Goal: Information Seeking & Learning: Check status

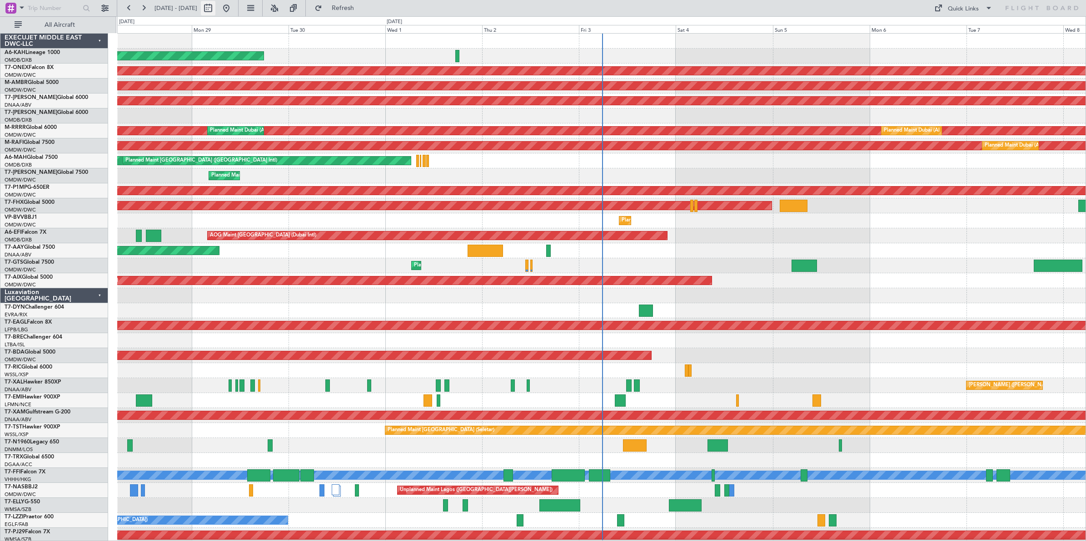
click at [215, 10] on button at bounding box center [208, 8] width 15 height 15
select select "9"
select select "2025"
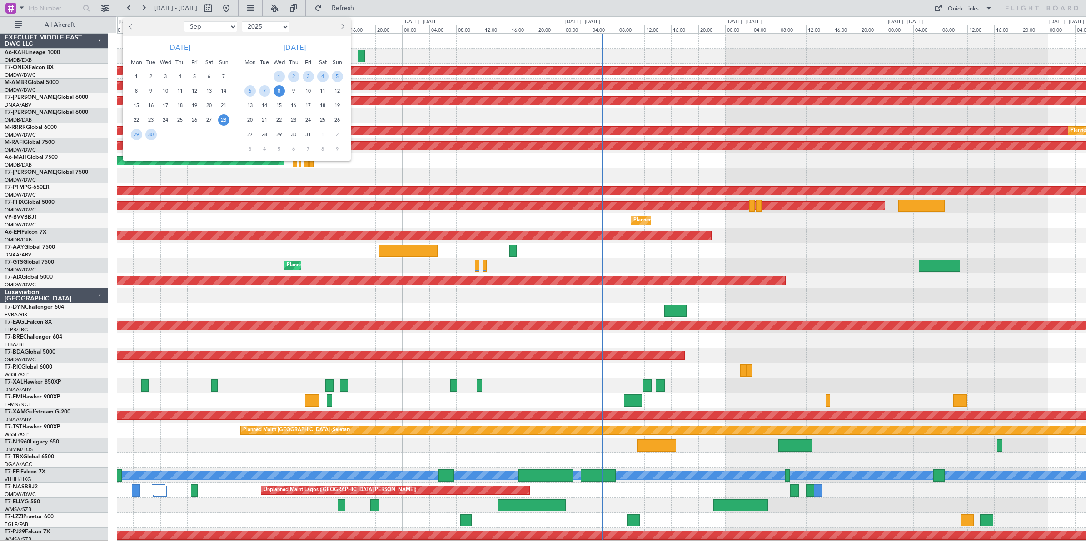
click at [218, 32] on select "Jan Feb Mar Apr May Jun [DATE] Aug Sep Oct Nov Dec" at bounding box center [210, 26] width 53 height 11
select select "8"
click at [184, 21] on select "Jan Feb Mar Apr May Jun [DATE] Aug Sep Oct Nov Dec" at bounding box center [210, 26] width 53 height 11
click at [209, 123] on span "23" at bounding box center [208, 119] width 11 height 11
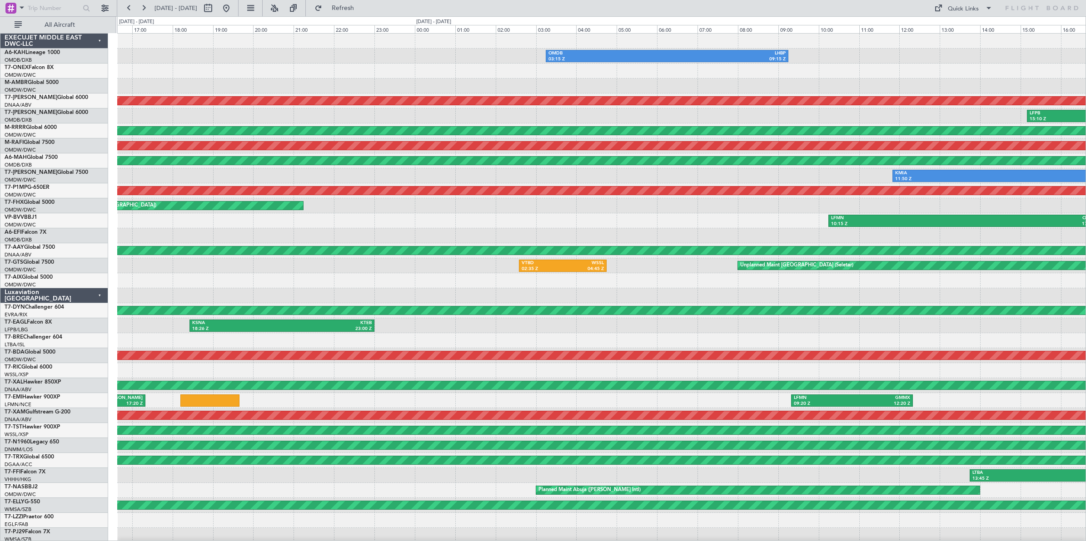
click at [134, 287] on div at bounding box center [601, 280] width 968 height 15
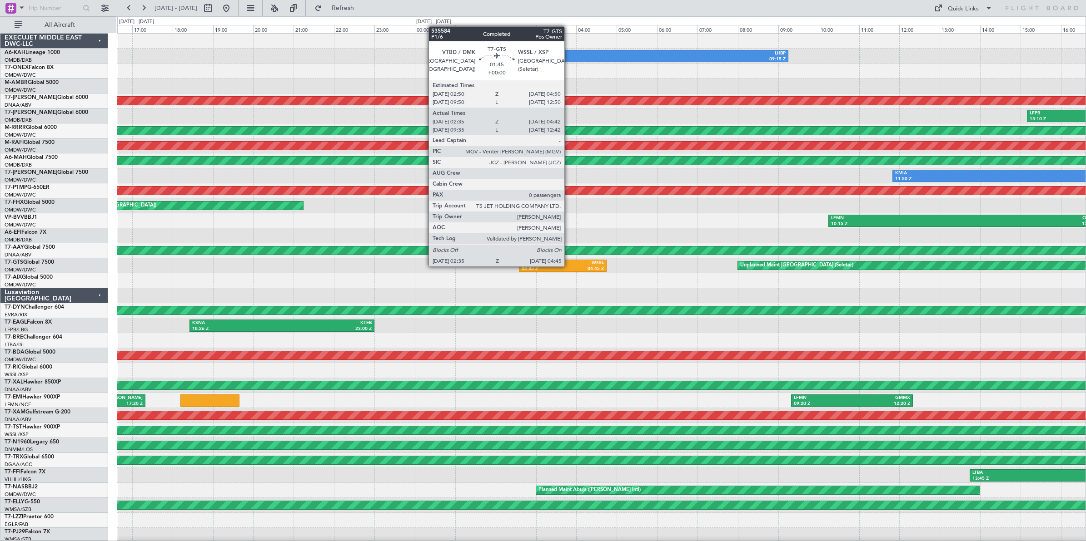
click at [569, 266] on div "04:45 Z" at bounding box center [582, 269] width 41 height 6
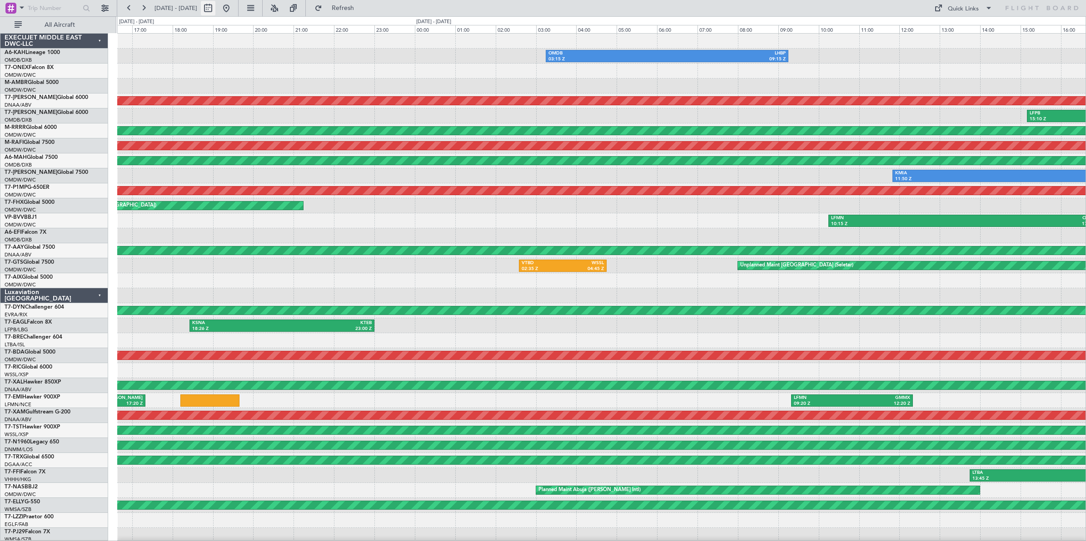
click at [215, 8] on button at bounding box center [208, 8] width 15 height 15
select select "8"
select select "2025"
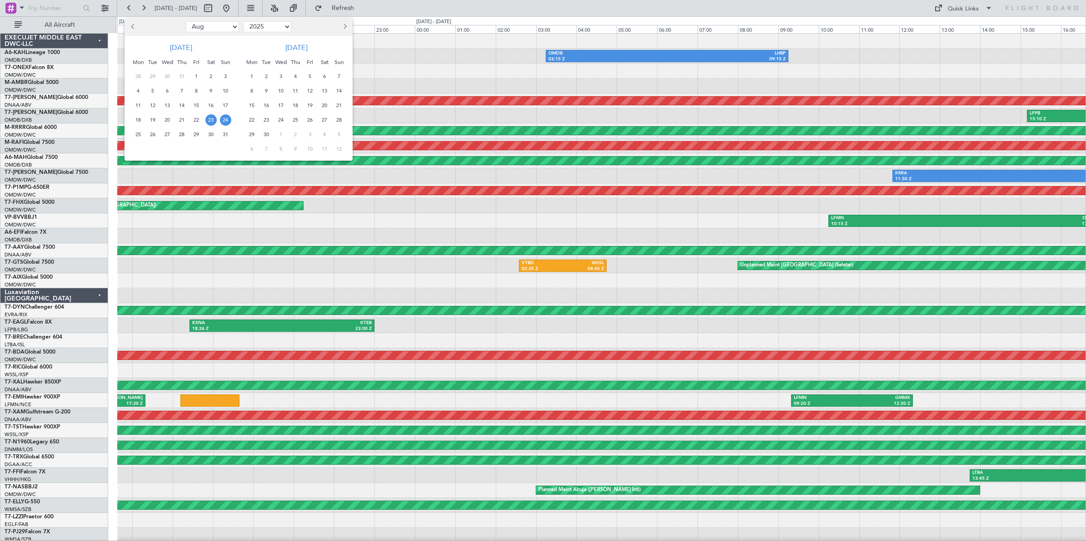
click at [217, 26] on select "Jan Feb Mar Apr May Jun [DATE] Aug Sep Oct Nov Dec" at bounding box center [212, 26] width 53 height 11
select select "7"
click at [186, 21] on select "Jan Feb Mar Apr May Jun [DATE] Aug Sep Oct Nov Dec" at bounding box center [212, 26] width 53 height 11
click at [154, 136] on span "29" at bounding box center [152, 134] width 11 height 11
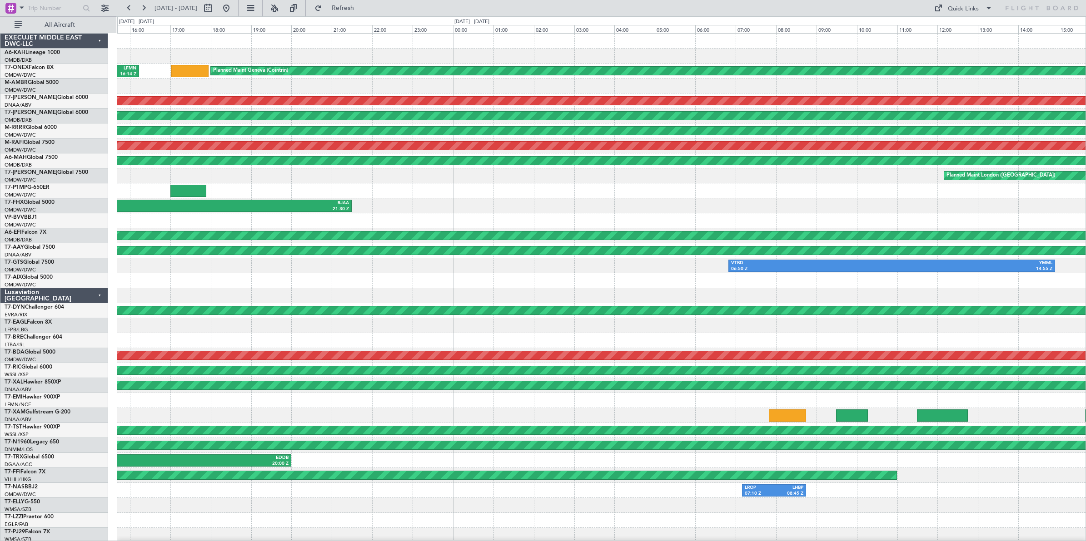
click at [134, 296] on div at bounding box center [601, 295] width 968 height 15
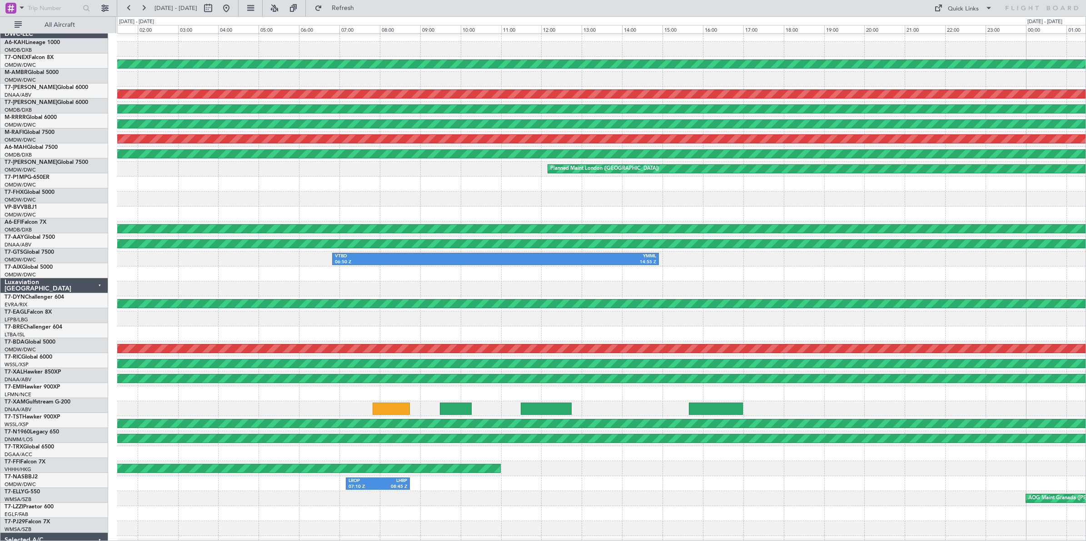
click at [221, 287] on div at bounding box center [601, 289] width 968 height 15
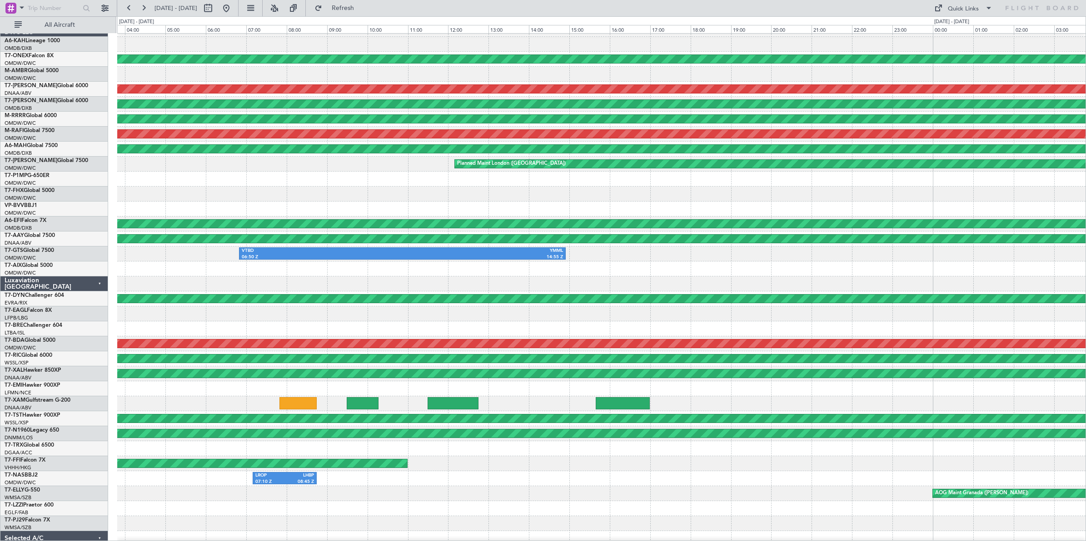
scroll to position [26, 0]
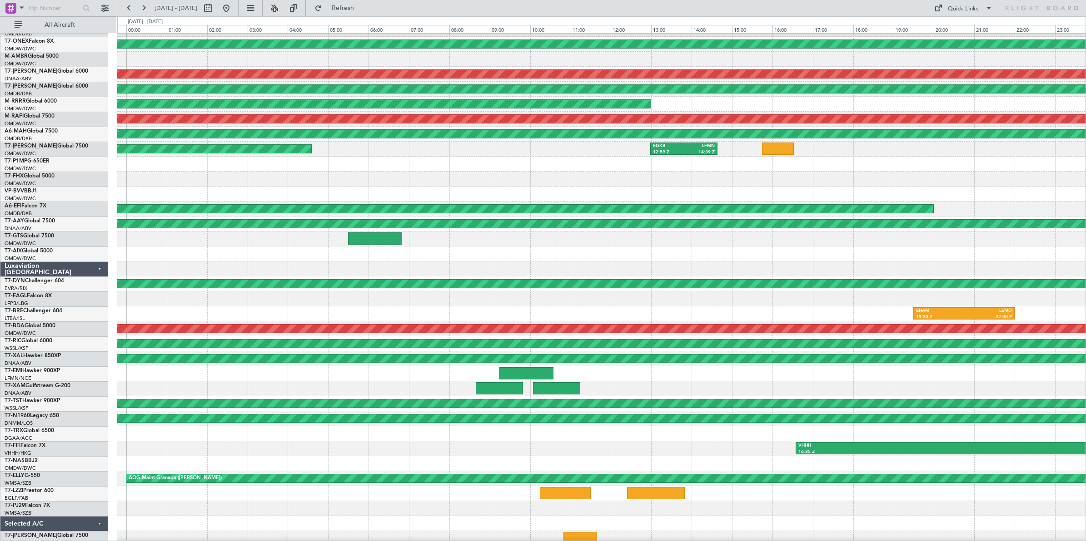
click at [162, 251] on div at bounding box center [601, 254] width 968 height 15
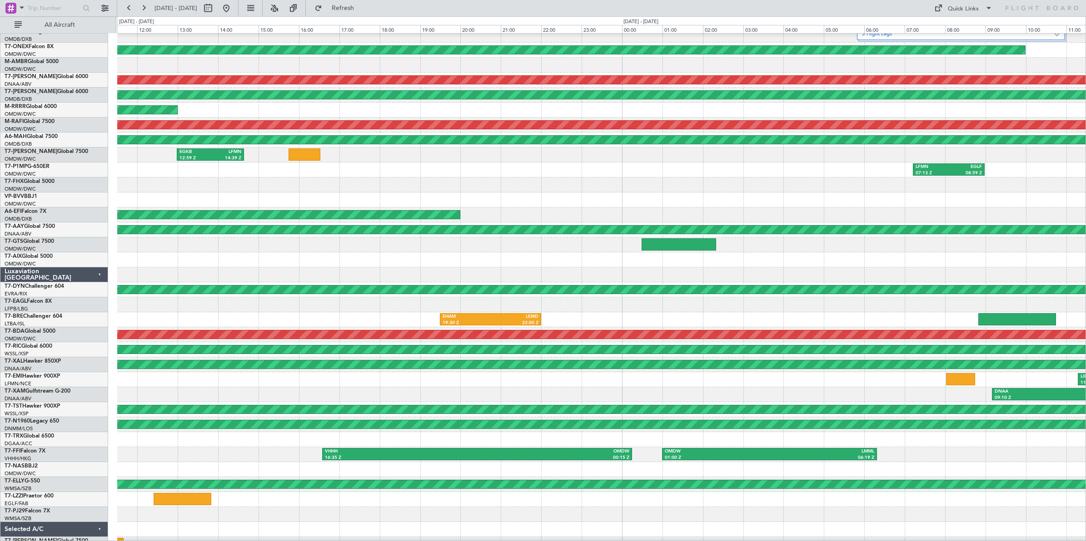
click at [317, 263] on div at bounding box center [601, 260] width 968 height 15
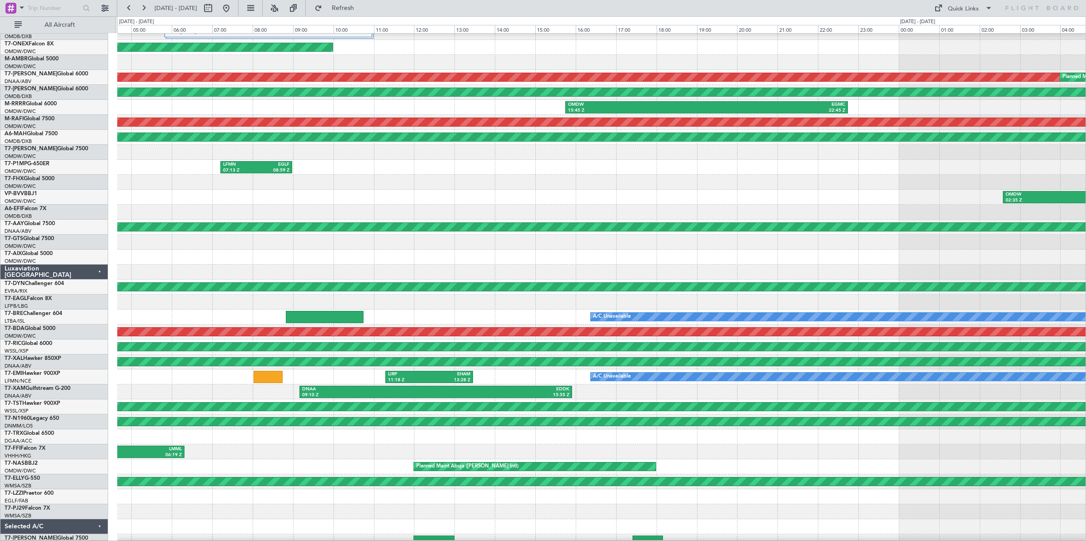
click at [204, 250] on div at bounding box center [601, 257] width 968 height 15
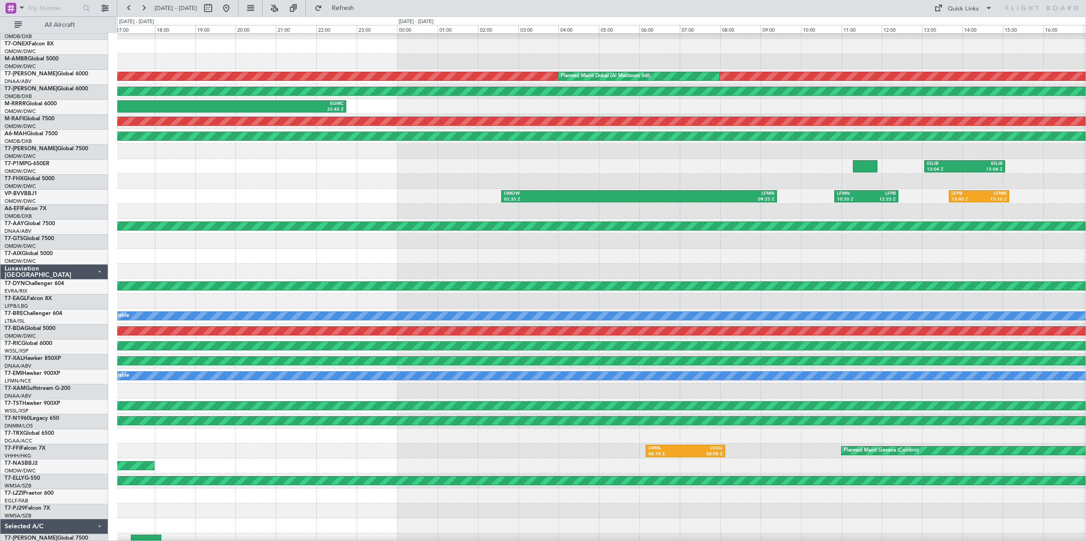
click at [255, 259] on div at bounding box center [601, 256] width 968 height 15
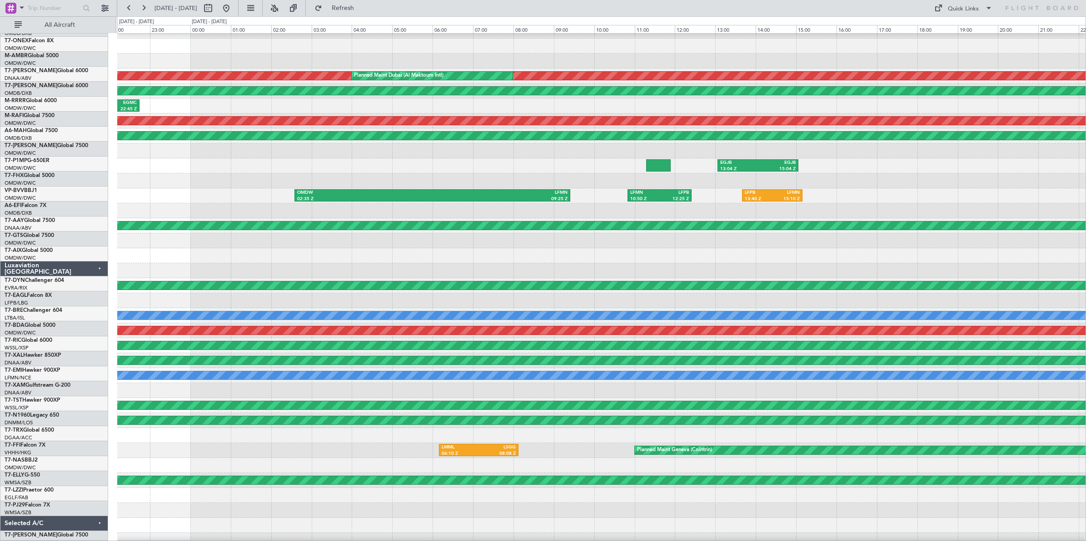
click at [174, 263] on div at bounding box center [601, 270] width 968 height 15
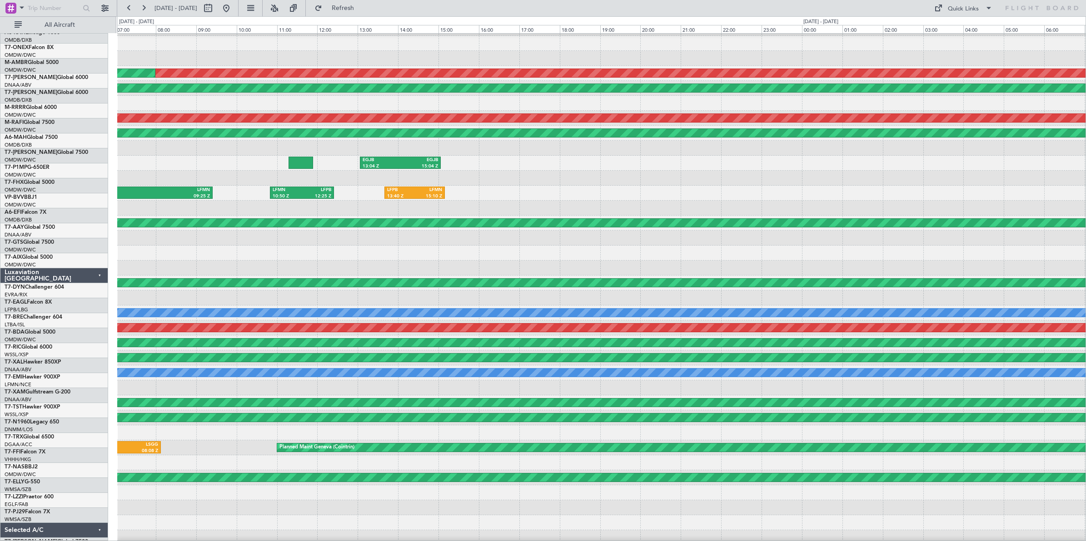
click at [321, 261] on div at bounding box center [601, 253] width 968 height 15
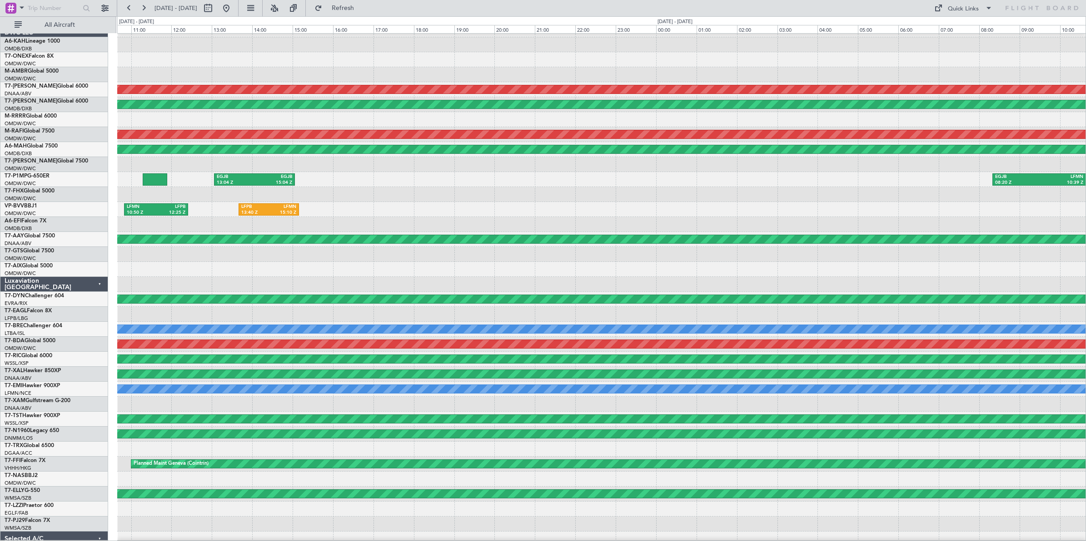
scroll to position [32, 0]
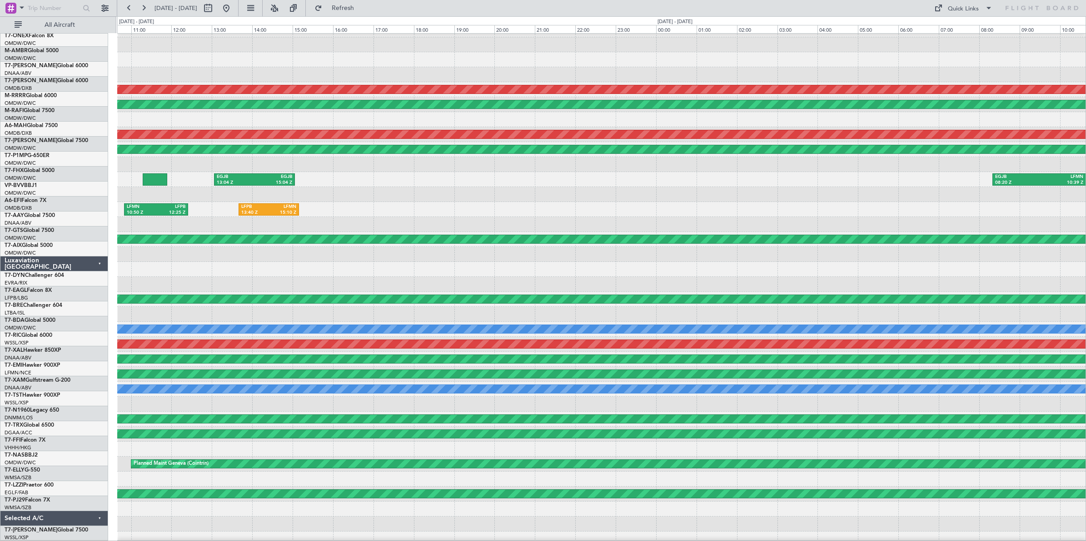
click at [868, 218] on div "AOG Maint Dubai (Al Maktoum Intl) Planned Maint [GEOGRAPHIC_DATA] (Al Maktoum I…" at bounding box center [601, 292] width 968 height 540
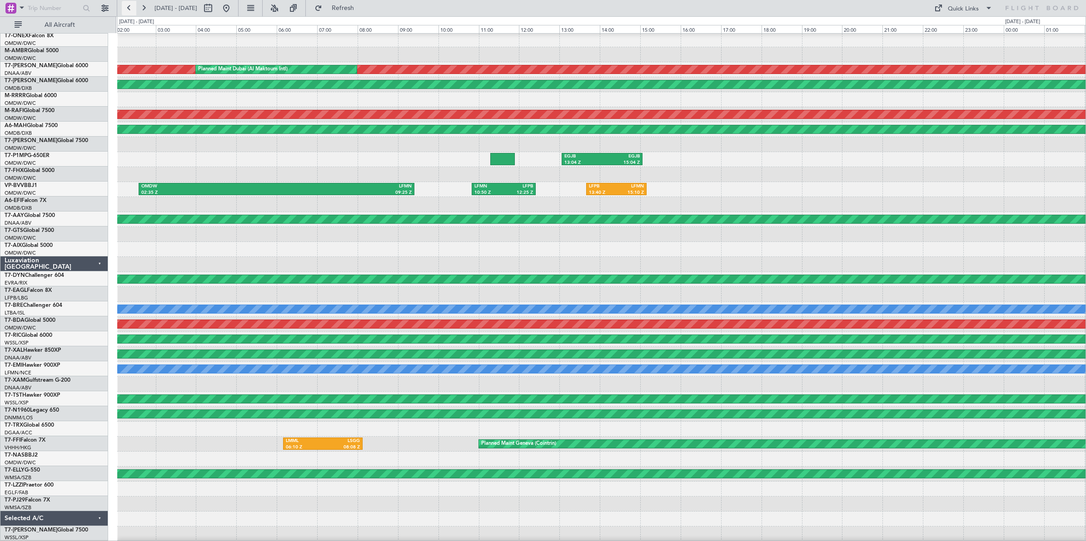
click at [128, 10] on button at bounding box center [129, 8] width 15 height 15
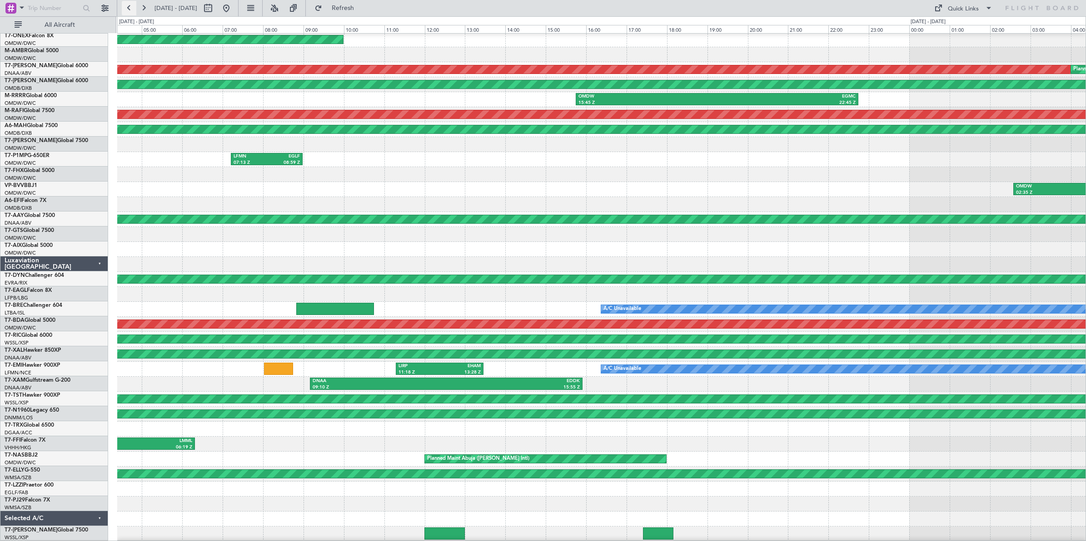
click at [128, 10] on button at bounding box center [129, 8] width 15 height 15
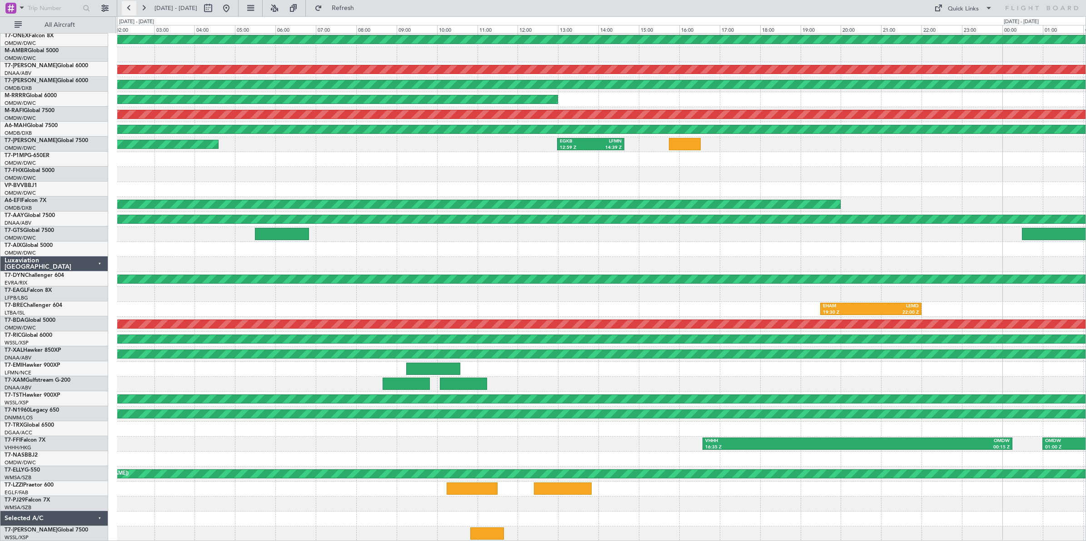
click at [128, 10] on button at bounding box center [129, 8] width 15 height 15
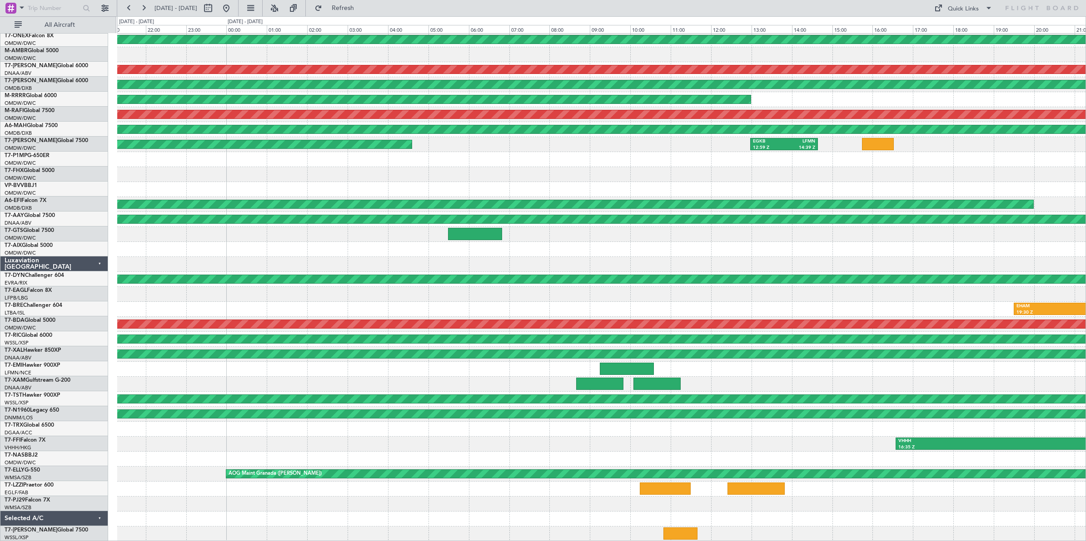
click at [217, 242] on div at bounding box center [601, 249] width 968 height 15
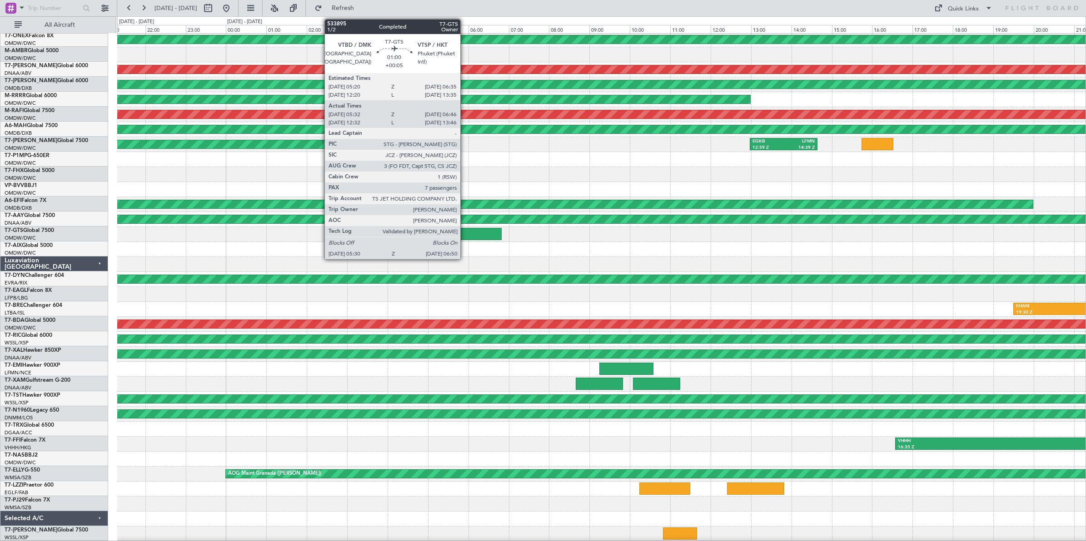
click at [465, 234] on div at bounding box center [474, 234] width 54 height 12
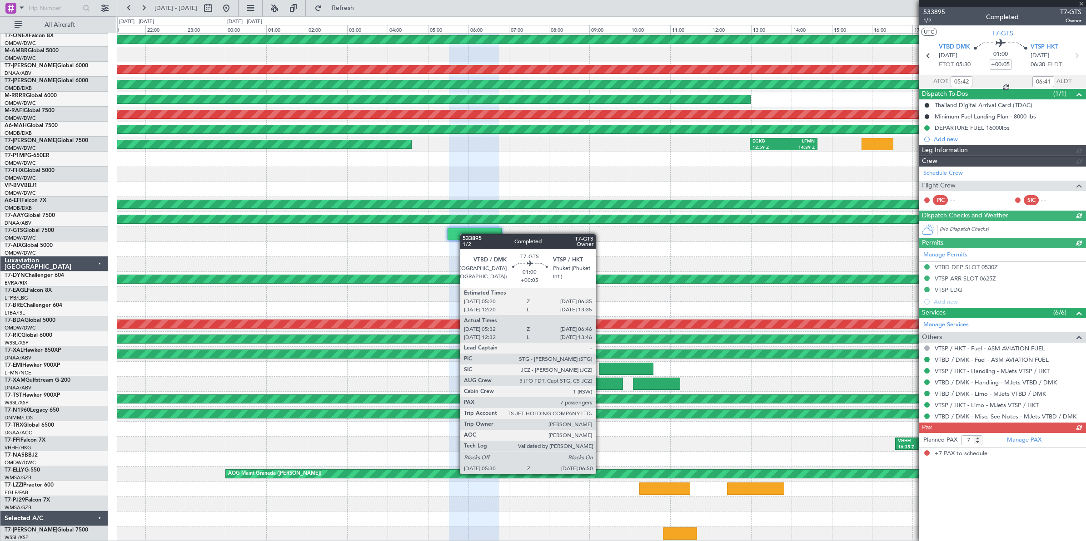
type input "[PERSON_NAME] ([PERSON_NAME])"
type input "6922"
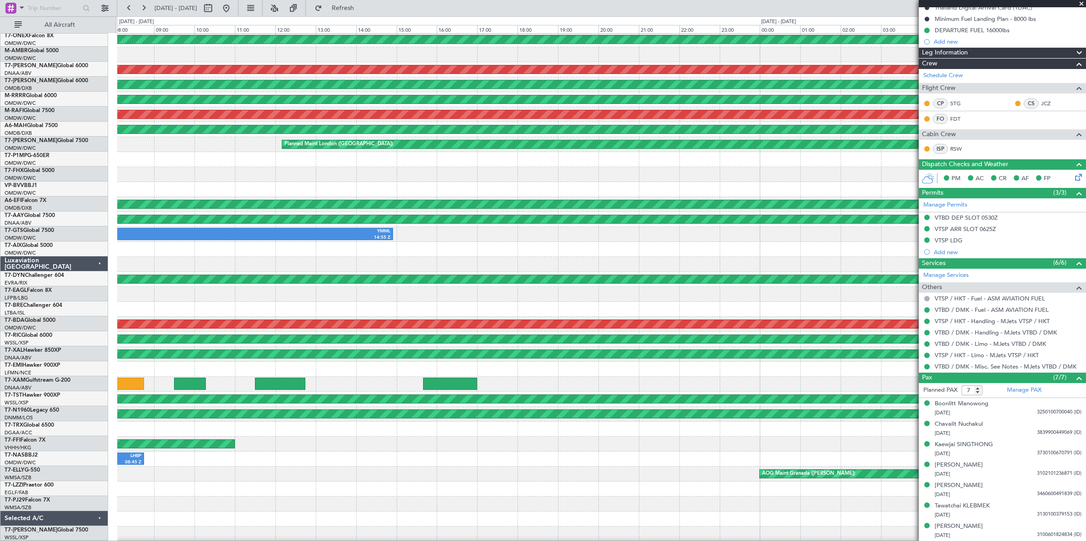
click at [752, 168] on div "Planned Maint Geneva (Cointrin) AOG Maint [GEOGRAPHIC_DATA] (Al Maktoum Intl) A…" at bounding box center [601, 272] width 968 height 540
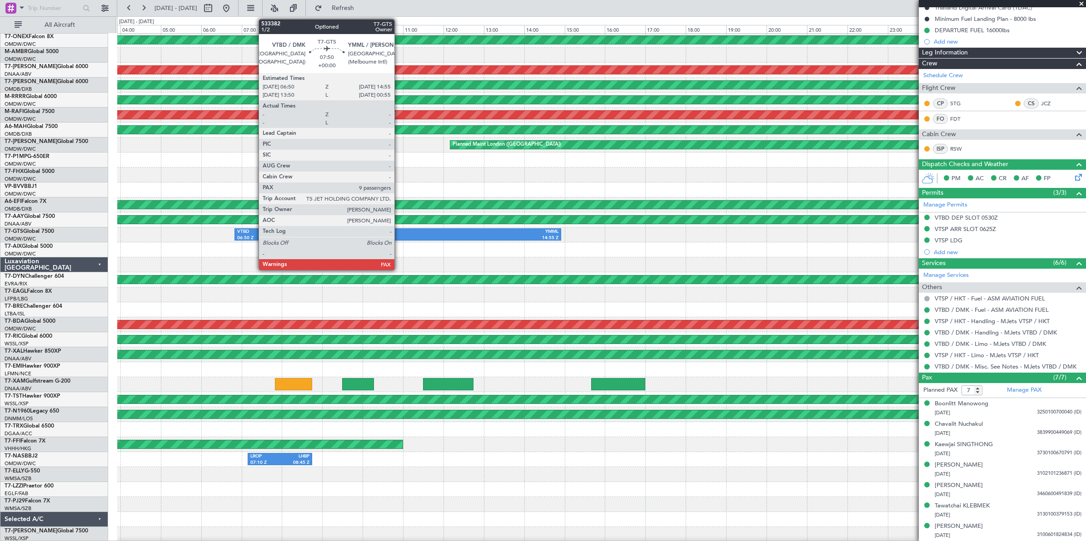
click at [399, 232] on div "YMML" at bounding box center [477, 232] width 160 height 6
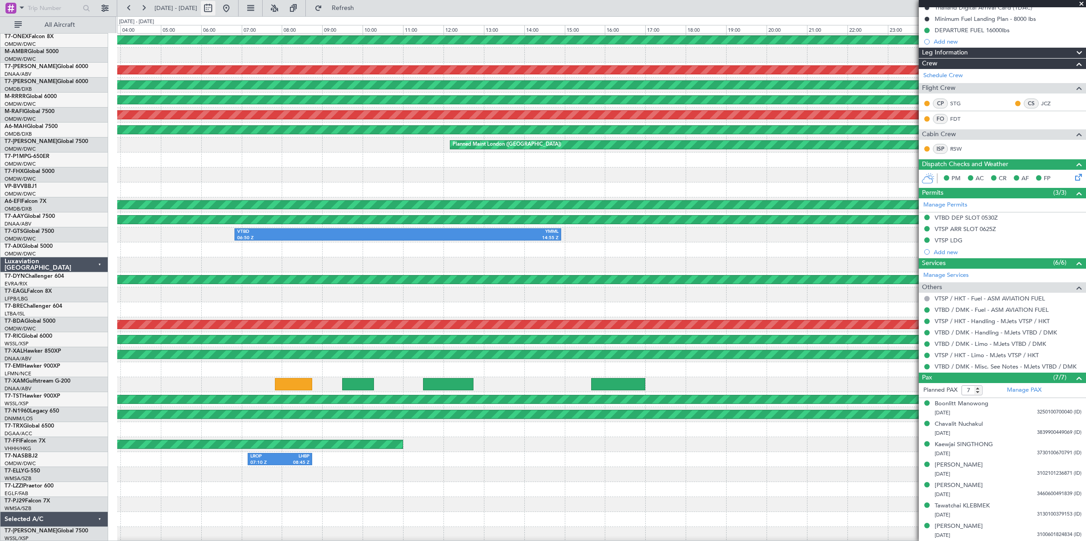
click at [215, 8] on button at bounding box center [208, 8] width 15 height 15
select select "7"
select select "2025"
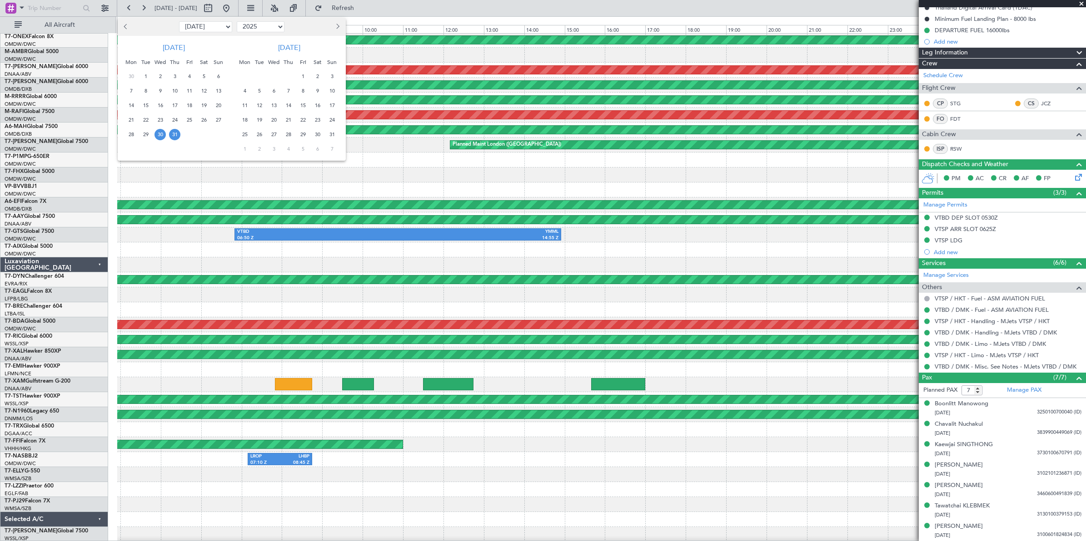
click at [209, 29] on select "Jan Feb Mar Apr May Jun [DATE] Aug Sep Oct Nov Dec" at bounding box center [205, 26] width 53 height 11
select select "8"
click at [179, 21] on select "Jan Feb Mar Apr May Jun [DATE] Aug Sep Oct Nov Dec" at bounding box center [205, 26] width 53 height 11
click at [204, 119] on span "23" at bounding box center [203, 119] width 11 height 11
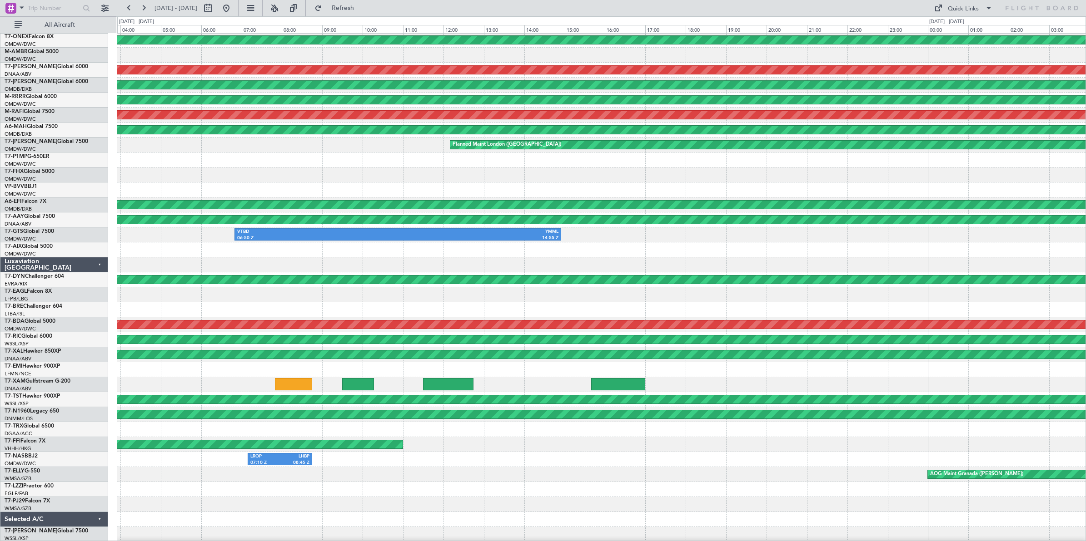
scroll to position [0, 0]
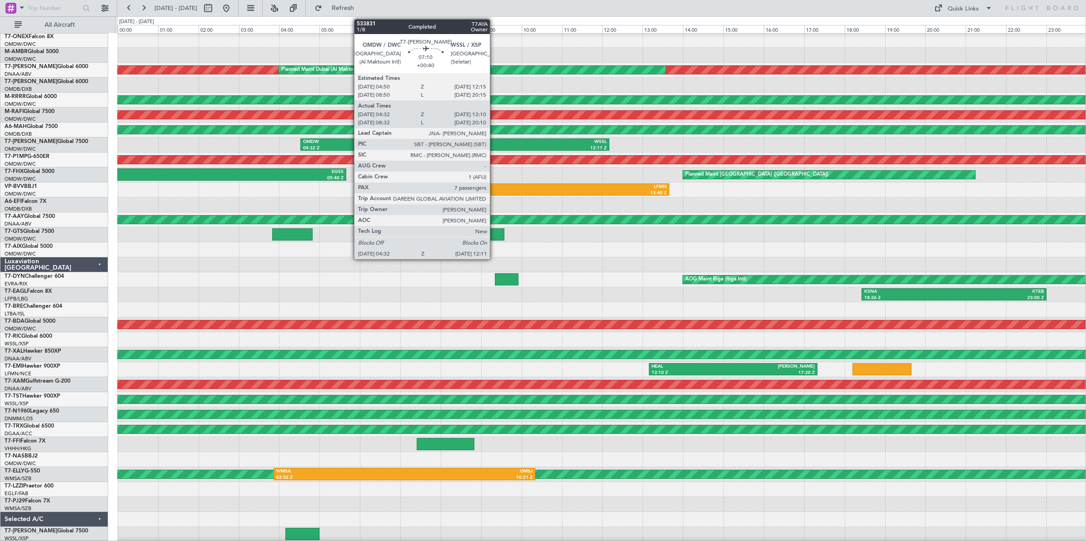
click at [494, 146] on div "12:11 Z" at bounding box center [531, 148] width 152 height 6
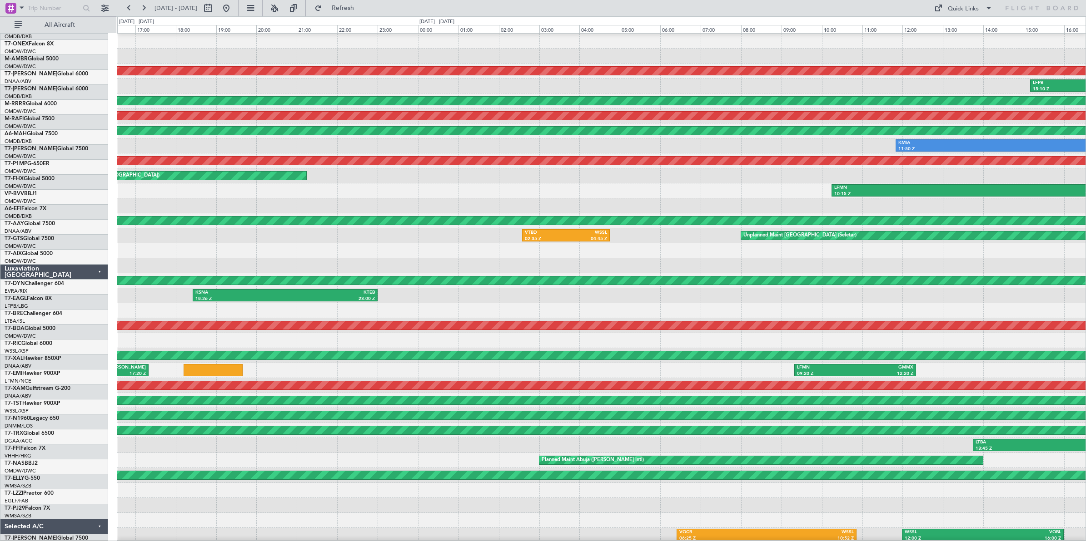
scroll to position [32, 0]
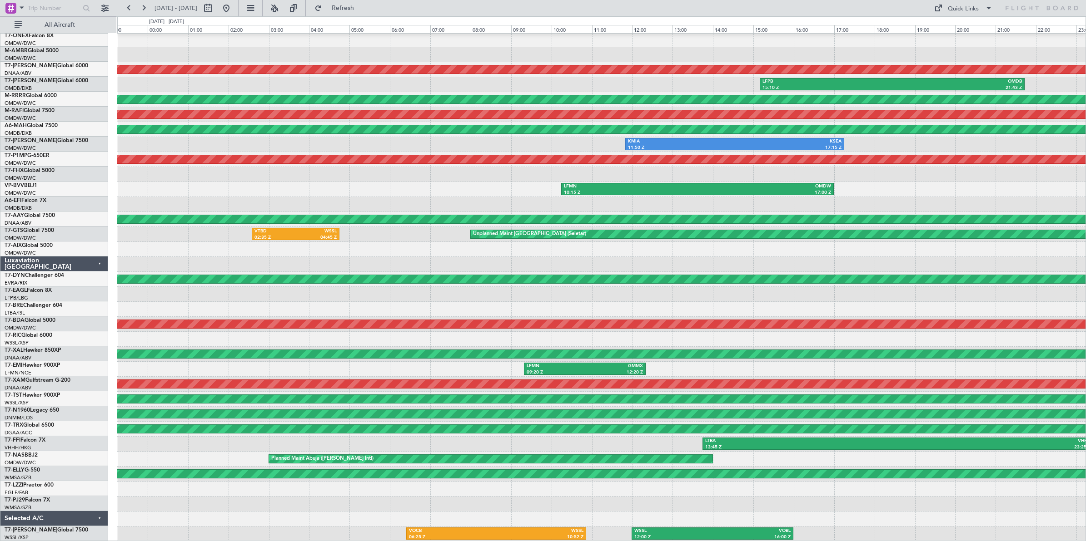
click at [75, 117] on div "OMDB 03:15 Z LHBP 09:15 Z AOG Maint [GEOGRAPHIC_DATA] (Al Maktoum Intl) LFPB 15…" at bounding box center [543, 278] width 1086 height 525
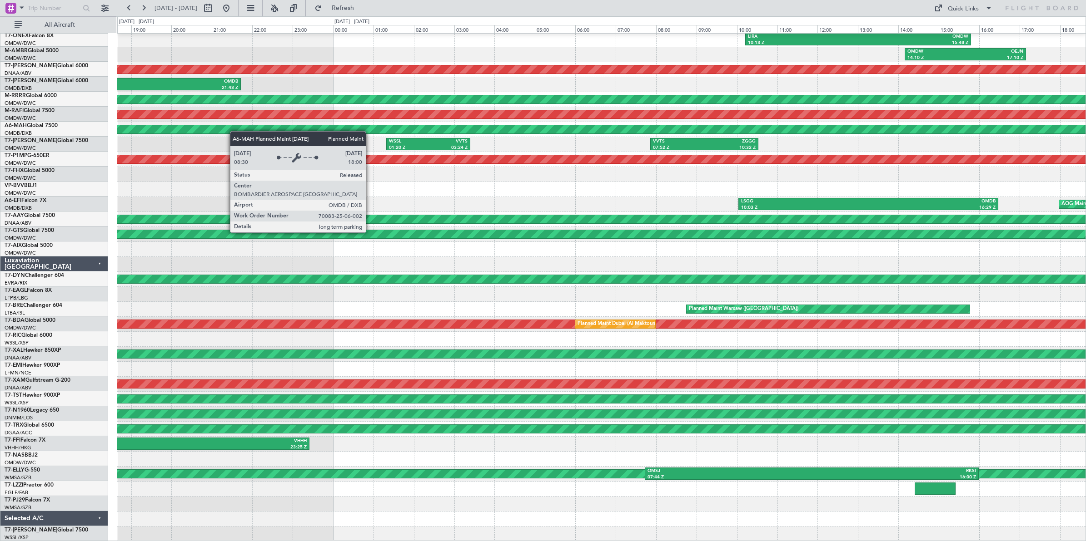
click at [212, 132] on div "LIRA 10:13 Z OMDW 15:48 Z OMDW 14:10 Z OEJN 17:10 Z AOG Maint [GEOGRAPHIC_DATA]…" at bounding box center [601, 272] width 968 height 540
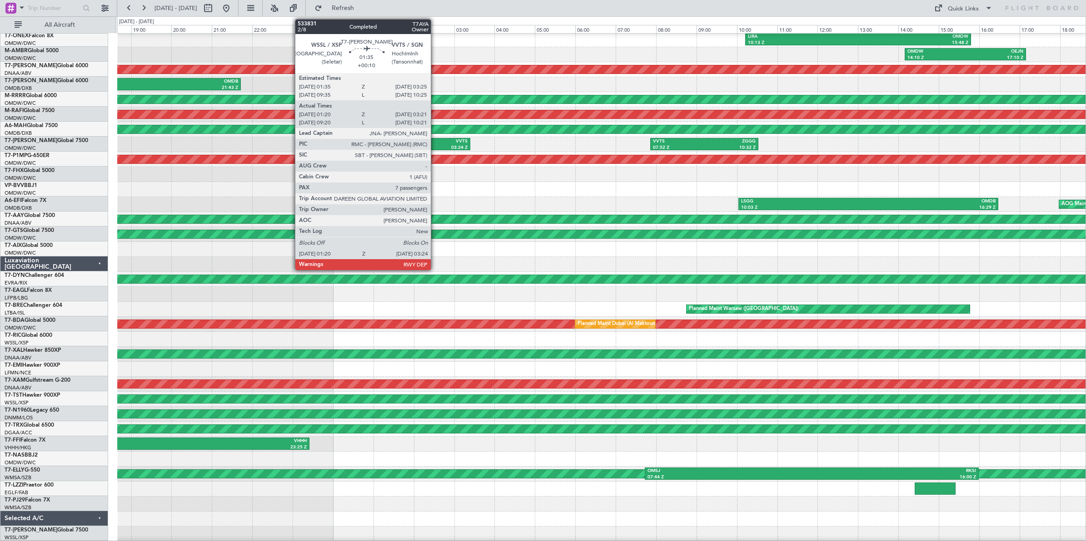
click at [435, 145] on div "03:24 Z" at bounding box center [447, 148] width 39 height 6
click at [435, 146] on div "03:24 Z" at bounding box center [447, 148] width 39 height 6
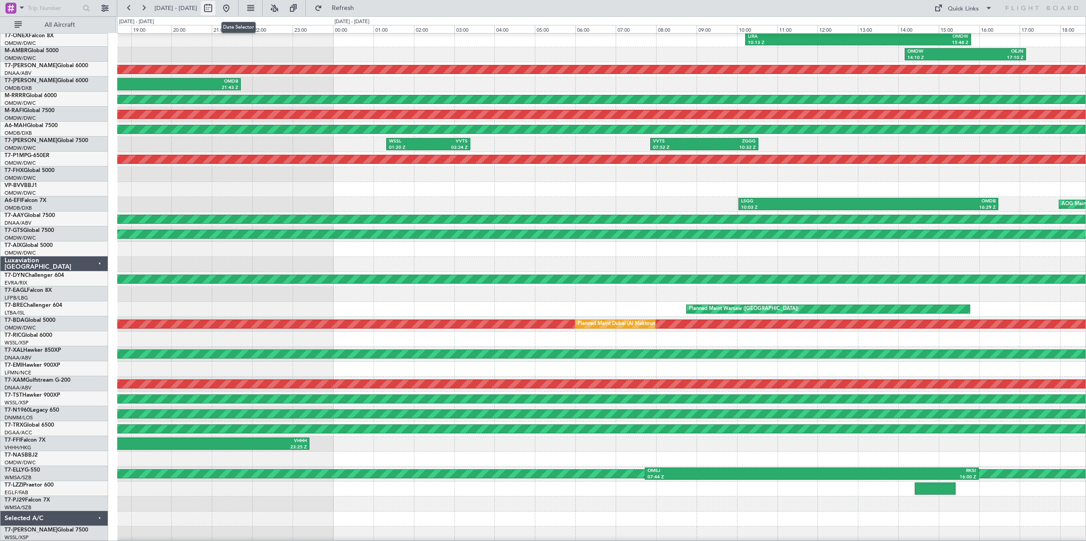
click at [215, 10] on button at bounding box center [208, 8] width 15 height 15
select select "8"
select select "2025"
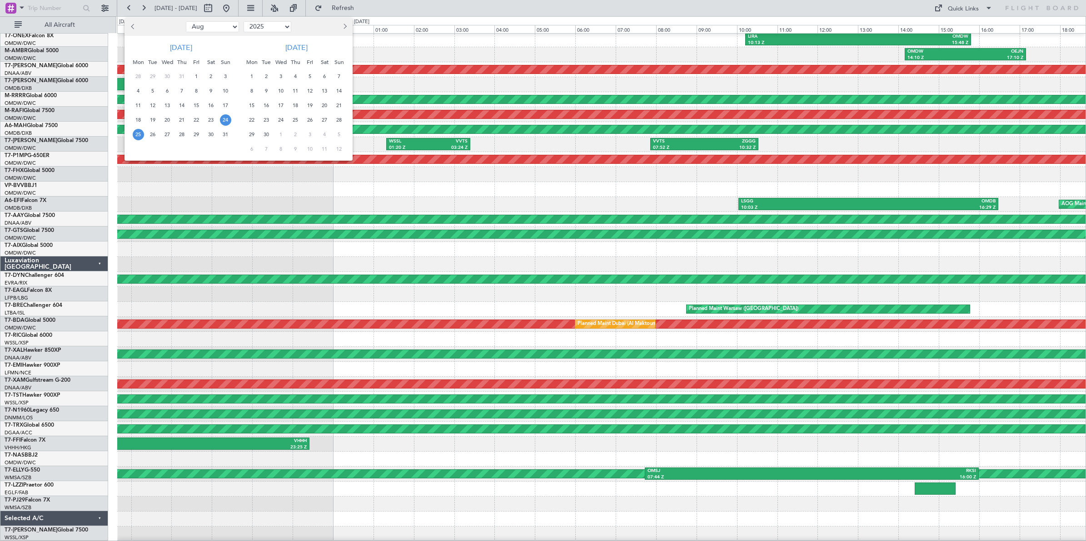
click at [217, 28] on select "Jan Feb Mar Apr May Jun [DATE] Aug Sep Oct Nov Dec" at bounding box center [212, 26] width 53 height 11
select select "3"
click at [186, 21] on select "Jan Feb Mar Apr May Jun [DATE] Aug Sep Oct Nov Dec" at bounding box center [212, 26] width 53 height 11
click at [225, 78] on span "2" at bounding box center [225, 76] width 11 height 11
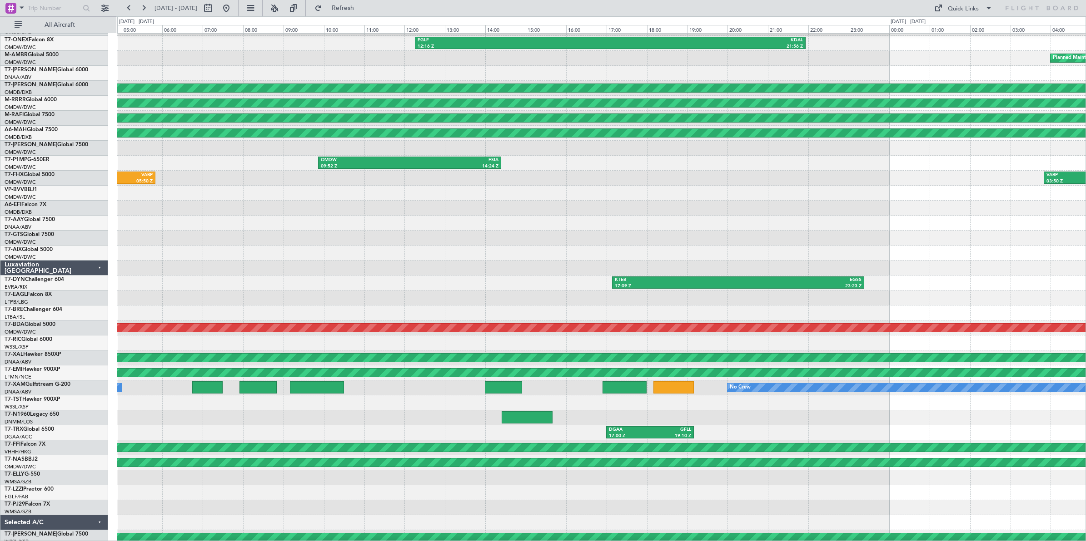
click at [433, 217] on div at bounding box center [601, 223] width 968 height 15
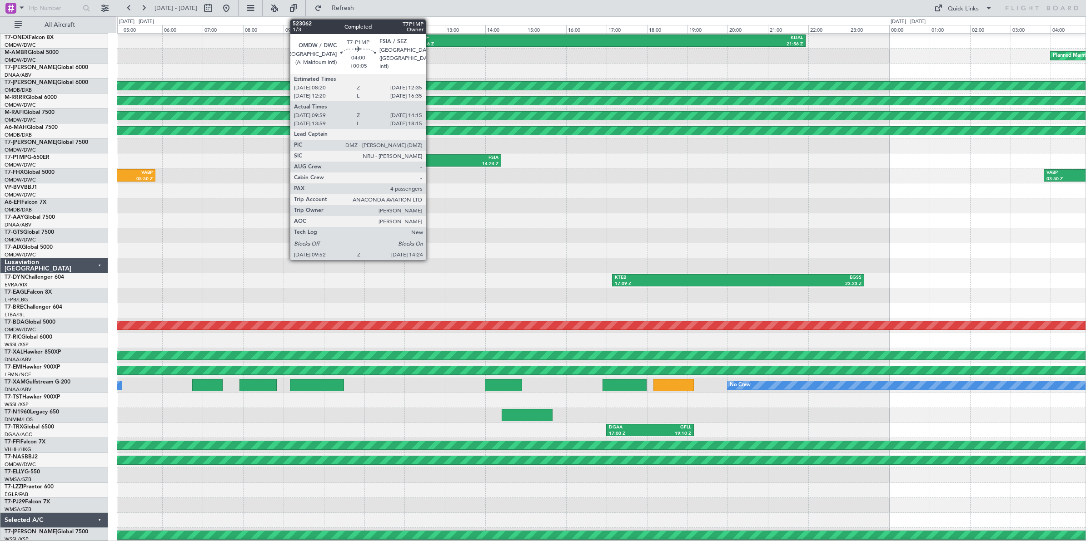
click at [430, 162] on div "14:24 Z" at bounding box center [454, 164] width 89 height 6
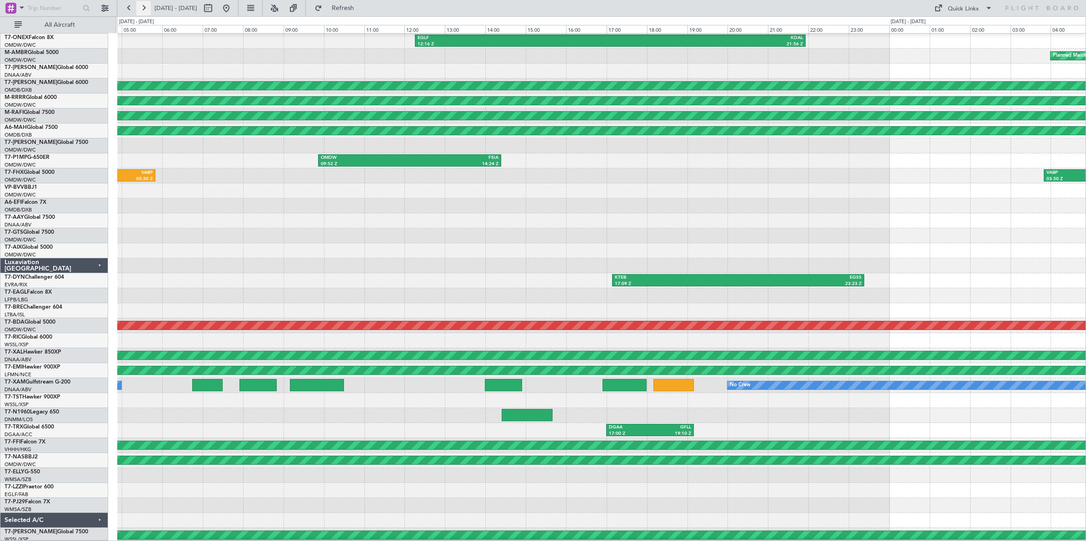
click at [146, 10] on button at bounding box center [143, 8] width 15 height 15
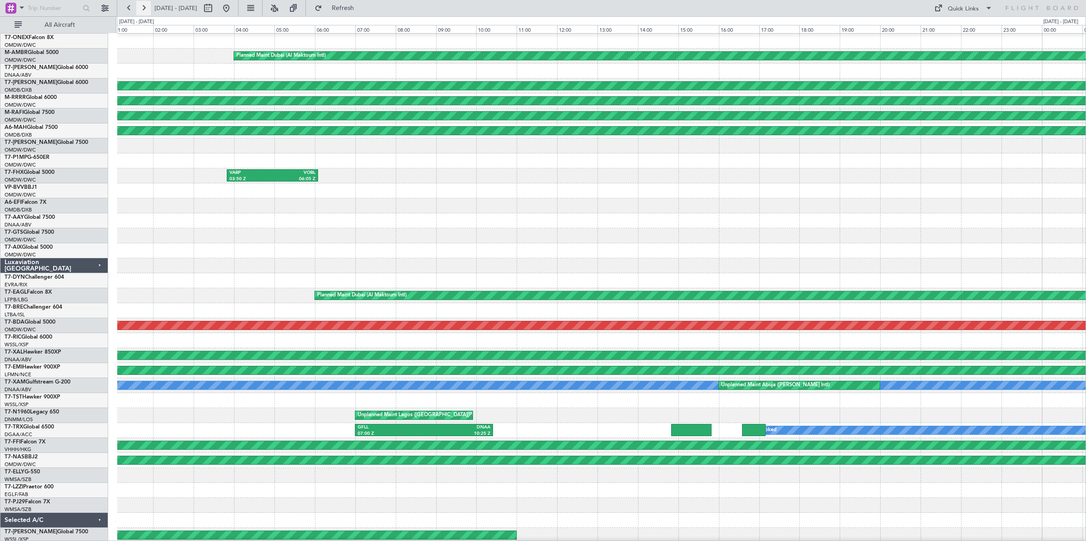
click at [146, 10] on button at bounding box center [143, 8] width 15 height 15
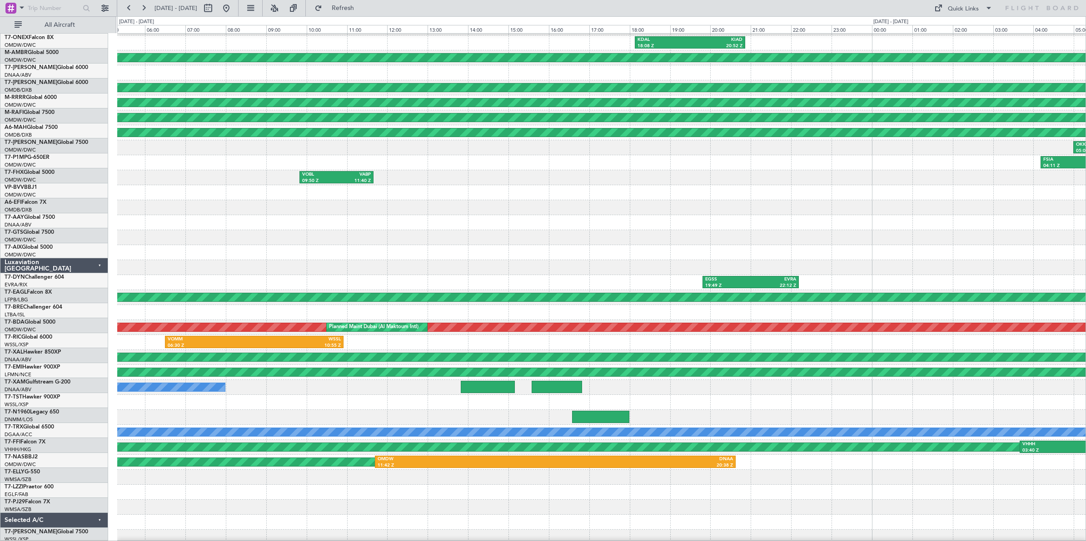
scroll to position [32, 0]
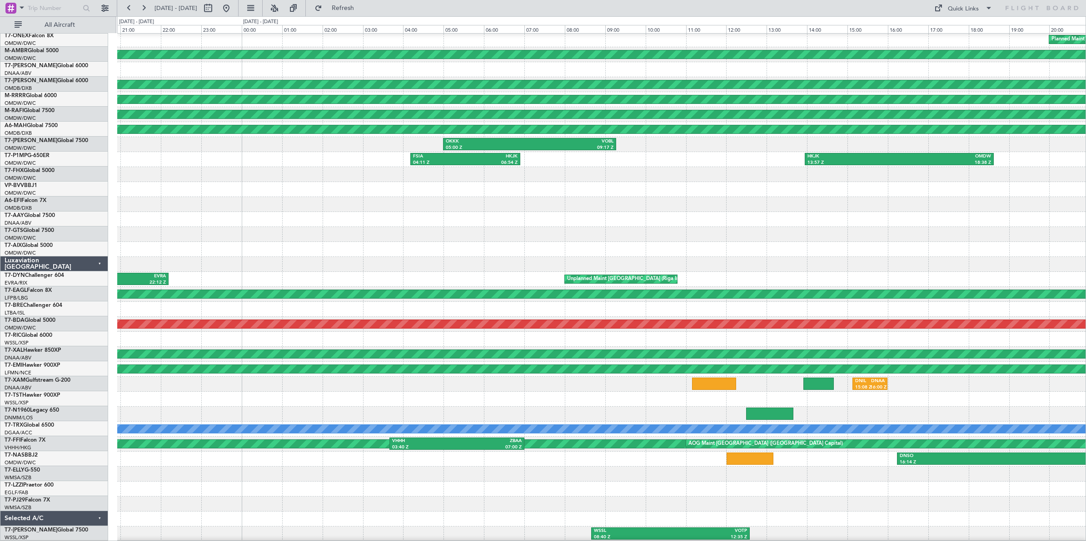
click at [248, 194] on div "Planned Maint [GEOGRAPHIC_DATA] (Al Bateen Executive) Planned Maint [US_STATE] …" at bounding box center [601, 272] width 968 height 540
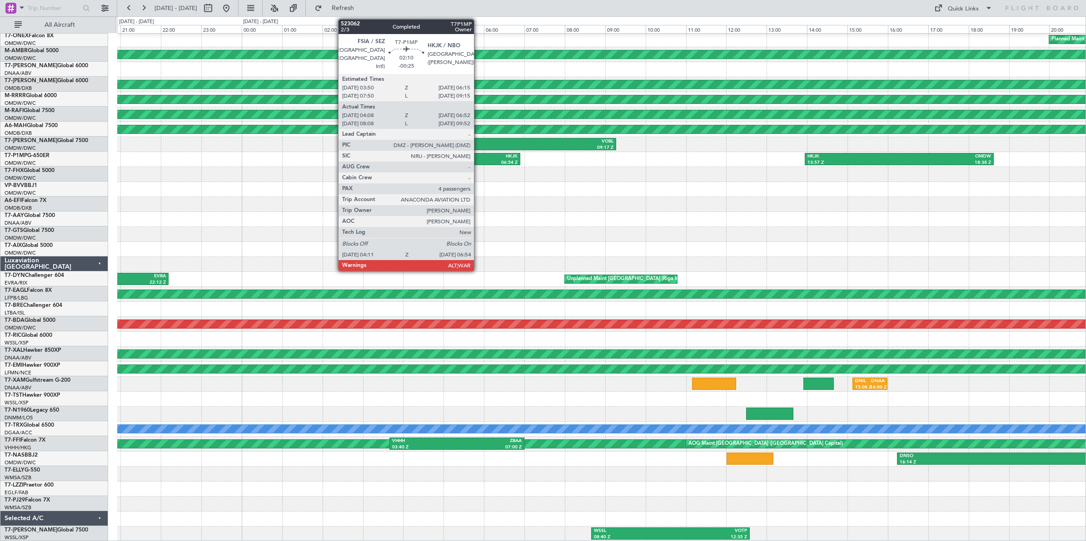
click at [478, 160] on div "06:54 Z" at bounding box center [491, 163] width 52 height 6
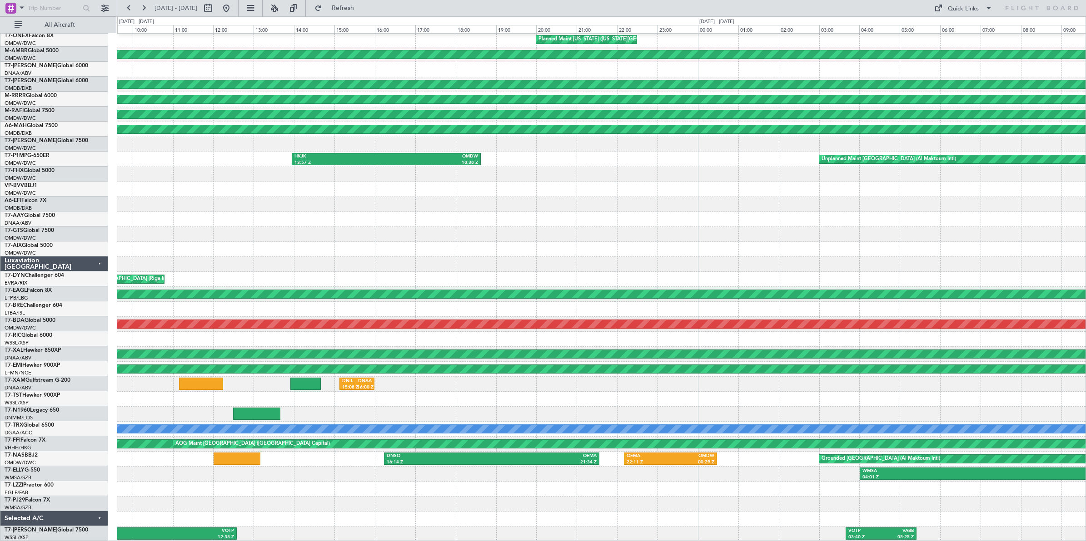
click at [428, 228] on div at bounding box center [601, 234] width 968 height 15
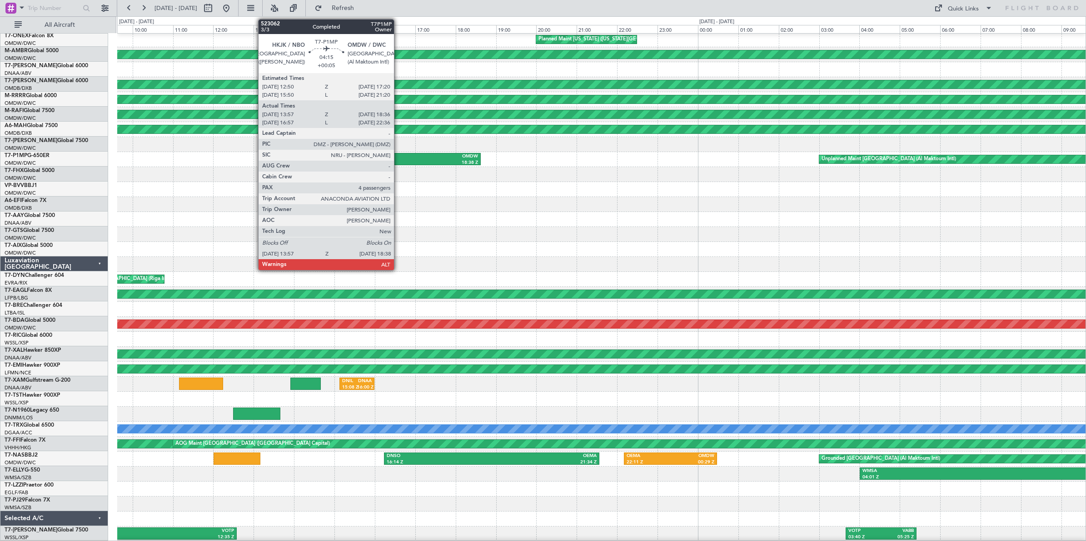
click at [398, 157] on div "OMDW" at bounding box center [432, 157] width 92 height 6
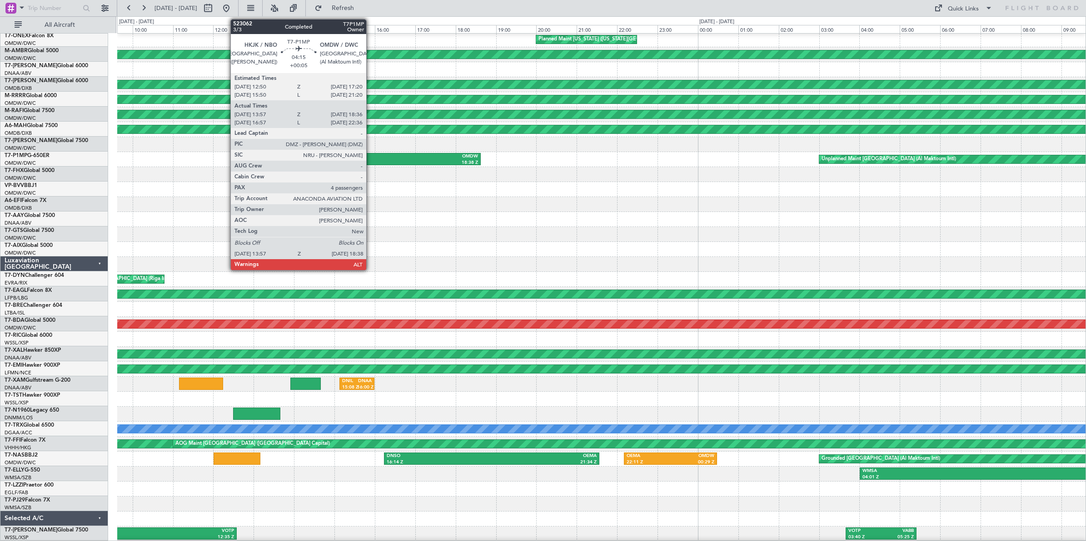
click at [371, 159] on div "HKJK" at bounding box center [340, 157] width 92 height 6
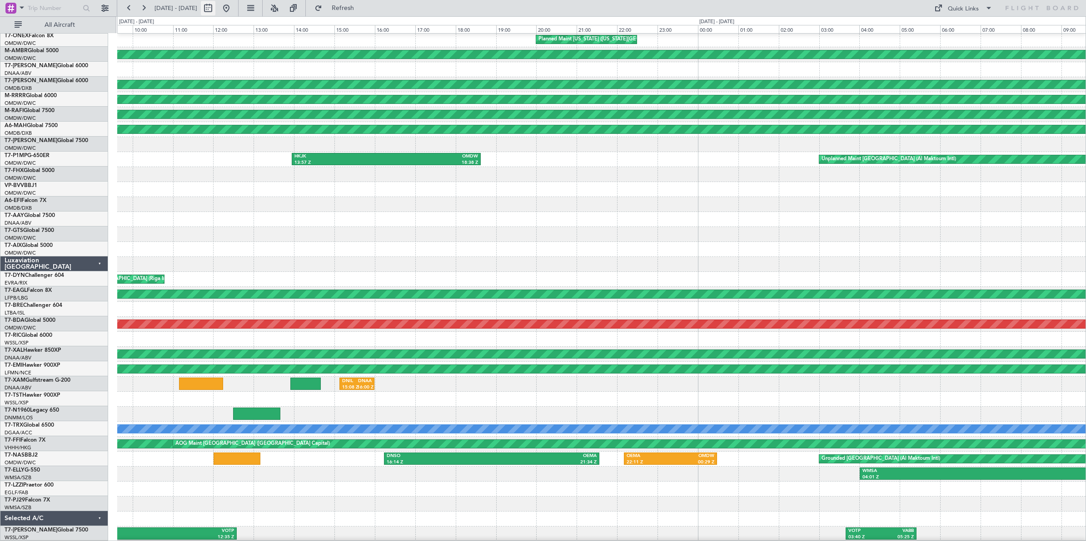
click at [215, 10] on button at bounding box center [208, 8] width 15 height 15
select select "3"
select select "2025"
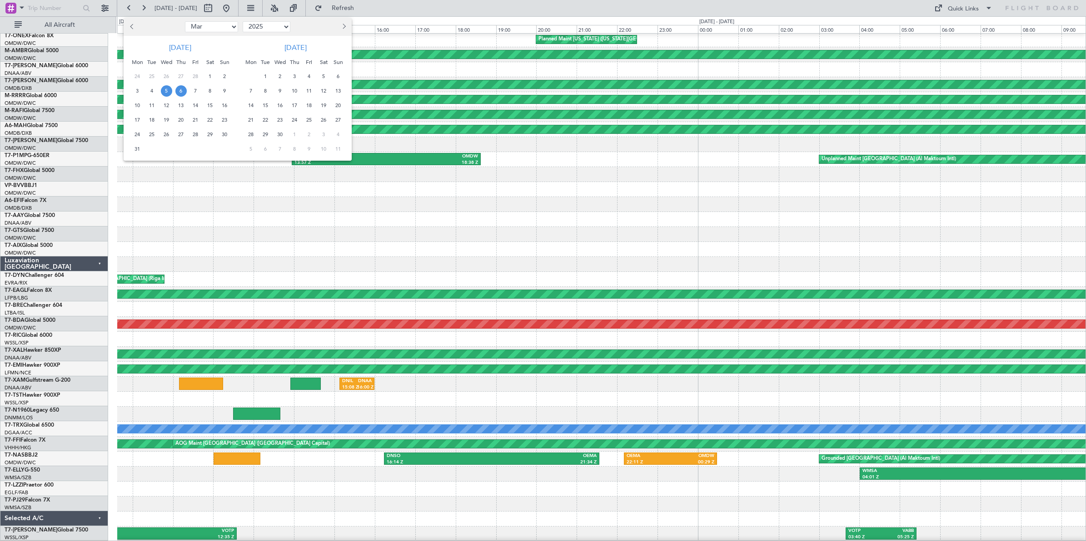
click at [228, 26] on select "Jan Feb Mar Apr May Jun [DATE] Aug Sep Oct Nov Dec" at bounding box center [211, 26] width 53 height 11
select select "8"
click at [185, 21] on select "Jan Feb Mar Apr May Jun [DATE] Aug Sep Oct Nov Dec" at bounding box center [211, 26] width 53 height 11
click at [136, 134] on span "25" at bounding box center [137, 134] width 11 height 11
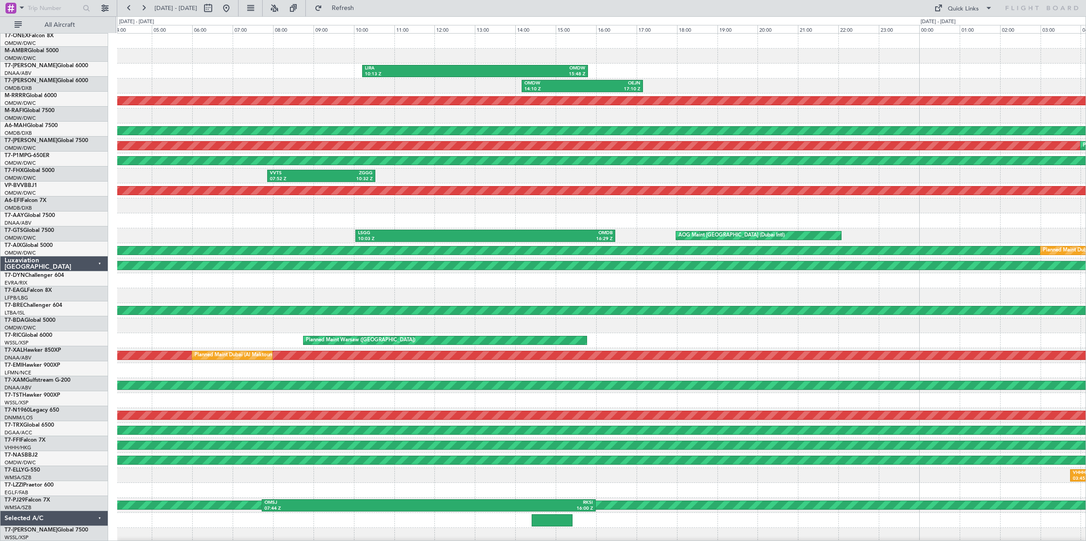
scroll to position [0, 0]
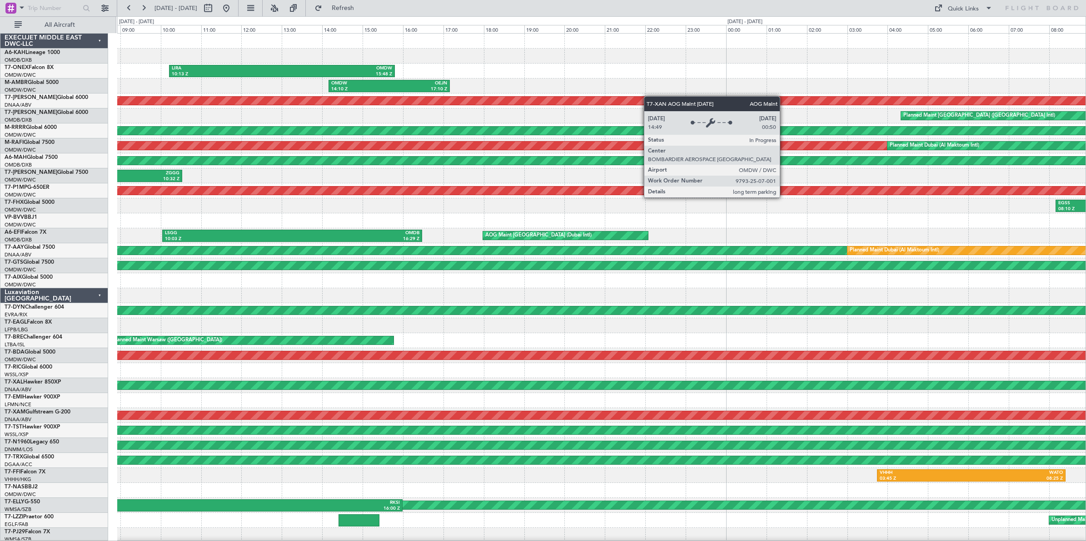
click at [521, 103] on div "LIRA 10:13 Z OMDW 15:48 Z Planned Maint [GEOGRAPHIC_DATA] (Al Maktoum Intl) OMD…" at bounding box center [601, 304] width 968 height 540
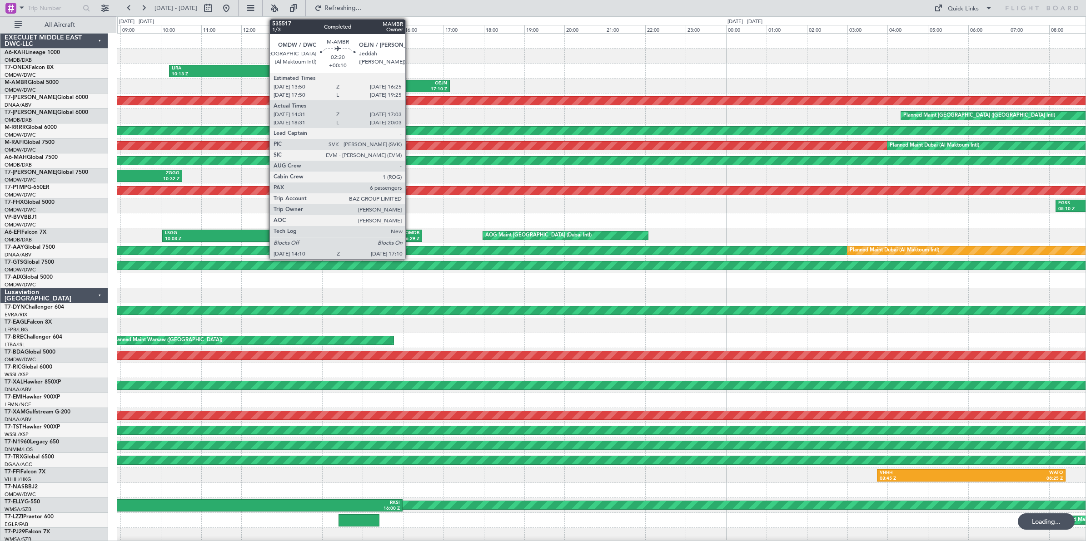
click at [410, 85] on div "OEJN" at bounding box center [418, 83] width 58 height 6
click at [408, 83] on div "OEJN" at bounding box center [418, 83] width 58 height 6
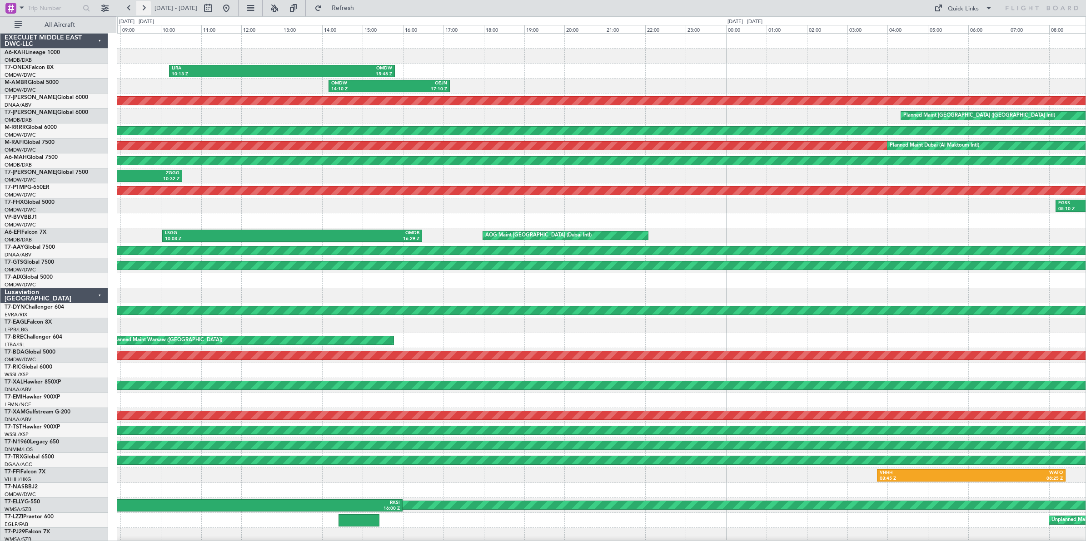
click at [143, 8] on button at bounding box center [143, 8] width 15 height 15
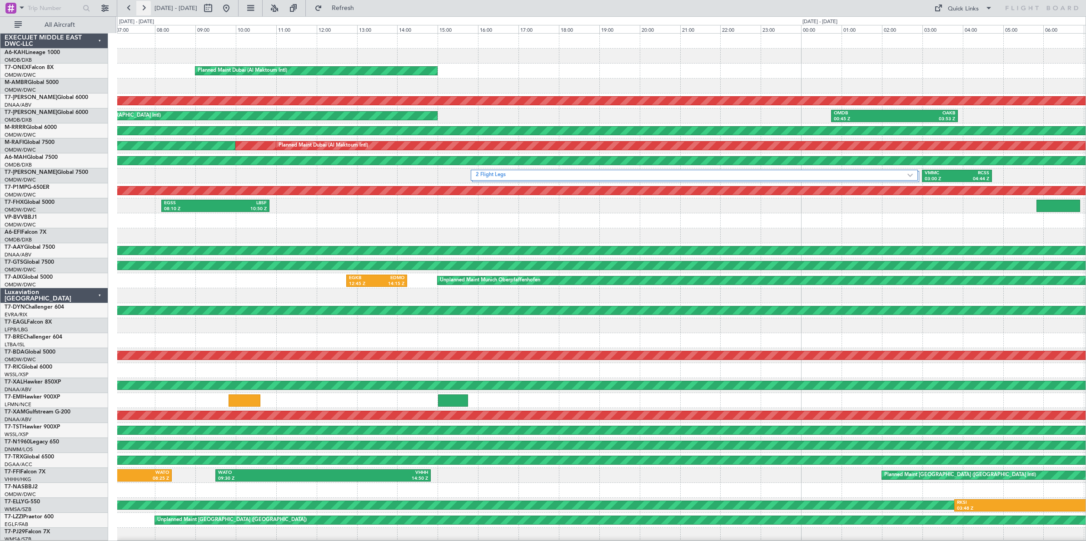
click at [143, 8] on button at bounding box center [143, 8] width 15 height 15
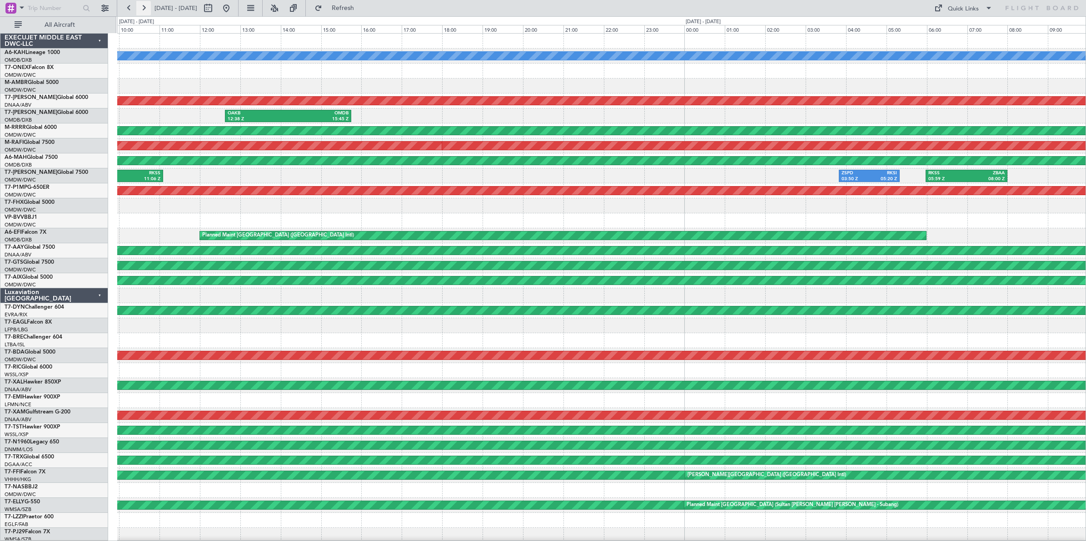
click at [143, 8] on button at bounding box center [143, 8] width 15 height 15
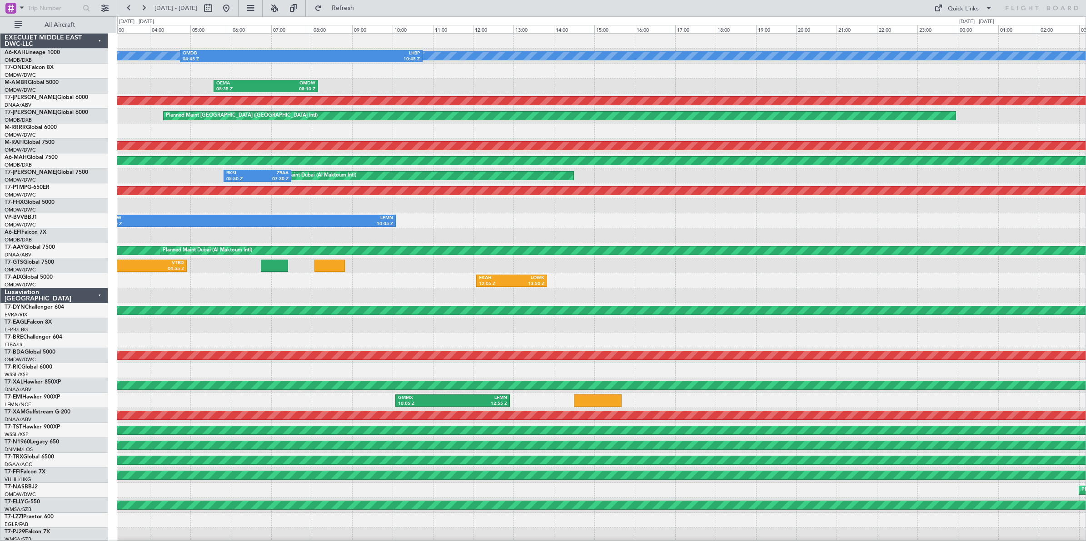
click at [90, 122] on div "No Crew OMDB 04:45 Z LHBP 10:45 Z OMDW 03:26 Z ORER 05:50 Z Planned Maint [GEOG…" at bounding box center [543, 278] width 1086 height 525
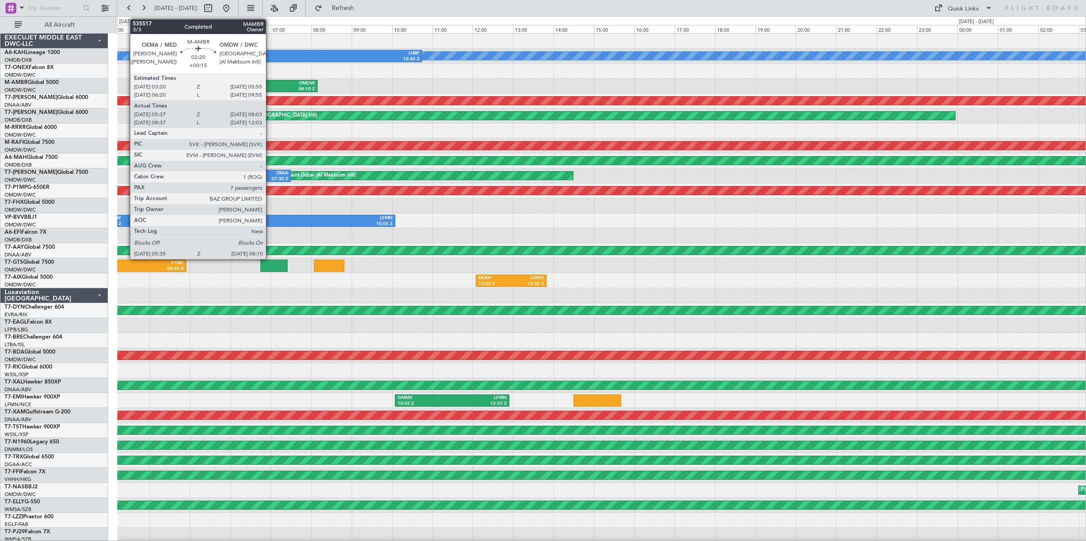
click at [270, 84] on div "OMDW" at bounding box center [290, 83] width 50 height 6
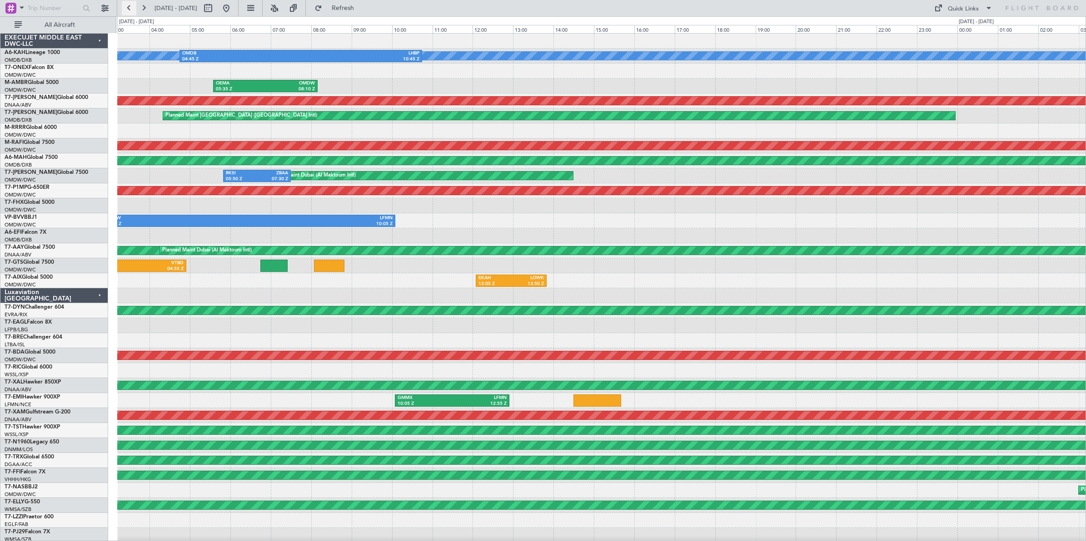
click at [130, 9] on button at bounding box center [129, 8] width 15 height 15
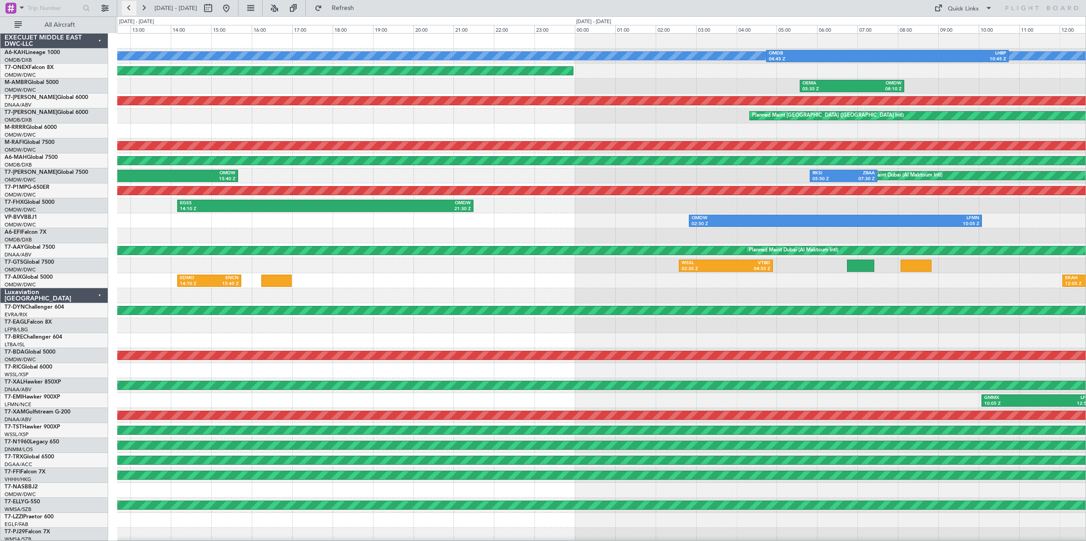
click at [130, 9] on button at bounding box center [129, 8] width 15 height 15
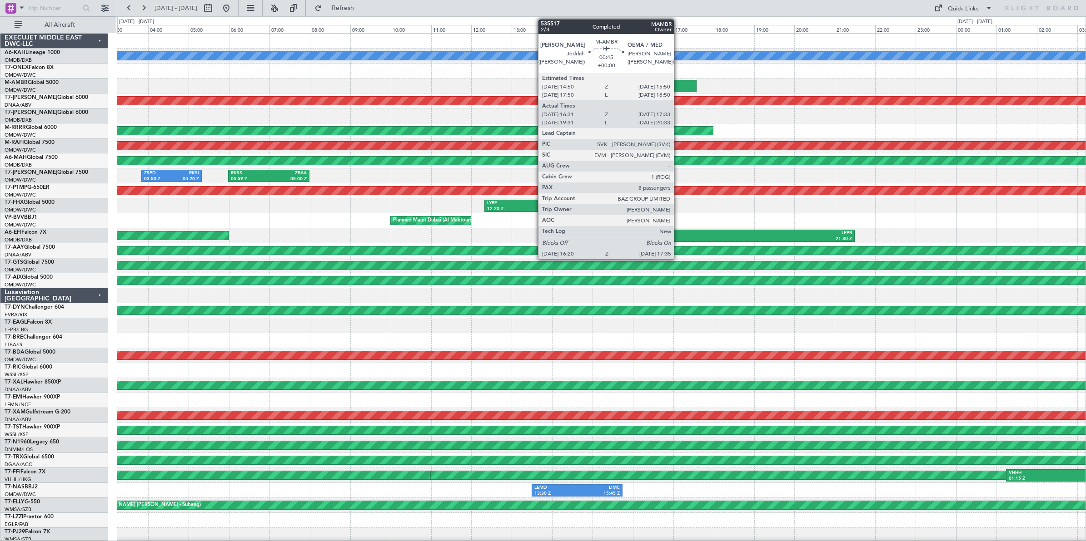
click at [678, 85] on div at bounding box center [671, 86] width 51 height 12
click at [675, 86] on div at bounding box center [671, 86] width 51 height 12
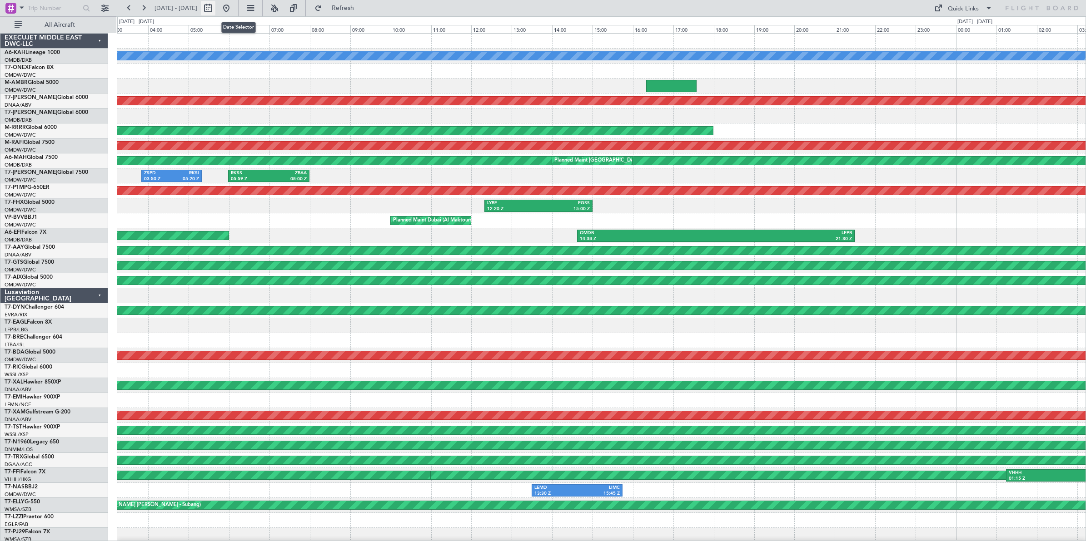
click at [215, 10] on button at bounding box center [208, 8] width 15 height 15
select select "8"
select select "2025"
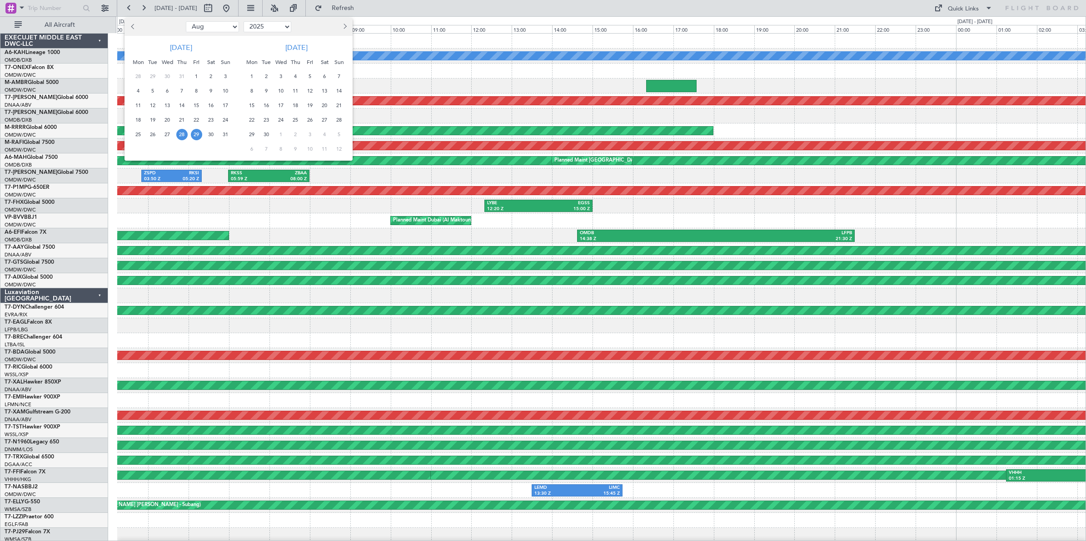
click at [228, 29] on select "Jan Feb Mar Apr May Jun [DATE] Aug Sep Oct Nov Dec" at bounding box center [212, 26] width 53 height 11
select select "9"
click at [186, 21] on select "Jan Feb Mar Apr May Jun [DATE] Aug Sep Oct Nov Dec" at bounding box center [212, 26] width 53 height 11
click at [182, 77] on span "4" at bounding box center [181, 76] width 11 height 11
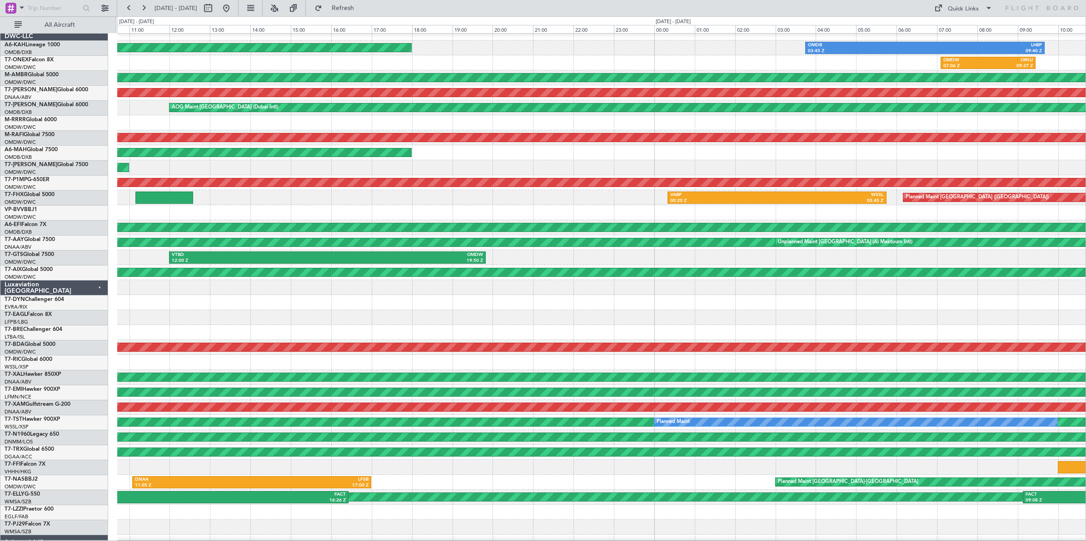
scroll to position [10, 0]
click at [394, 303] on div "LIPZ 13:45 Z EVRA 16:00 Z" at bounding box center [601, 302] width 968 height 15
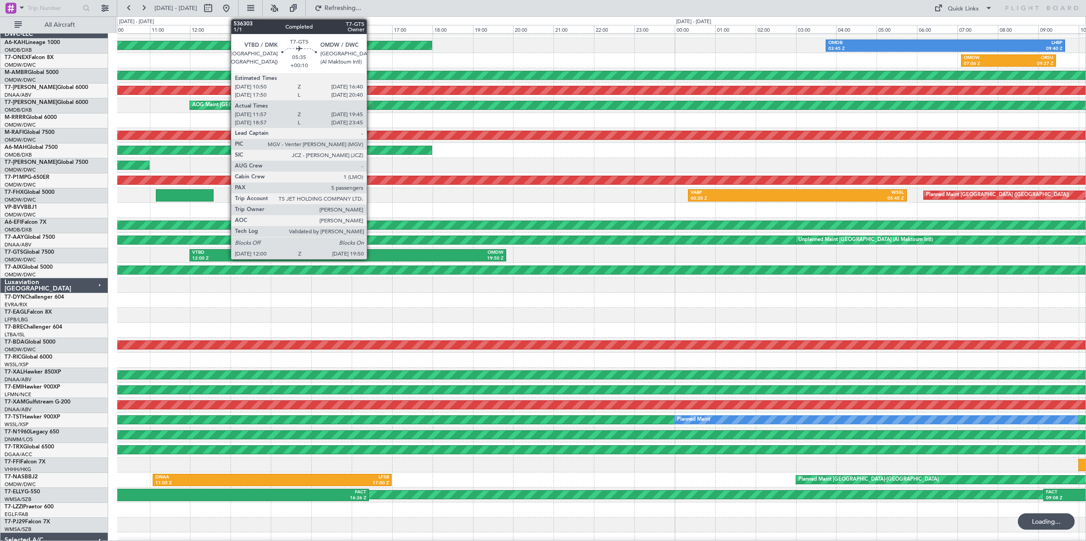
click at [371, 256] on div "19:50 Z" at bounding box center [425, 259] width 155 height 6
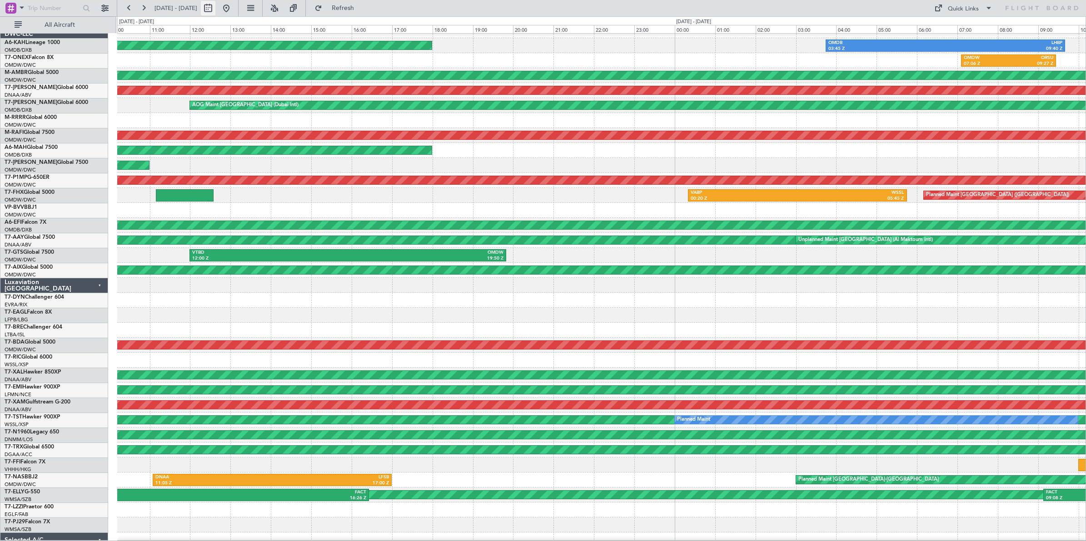
click at [215, 12] on button at bounding box center [208, 8] width 15 height 15
select select "9"
select select "2025"
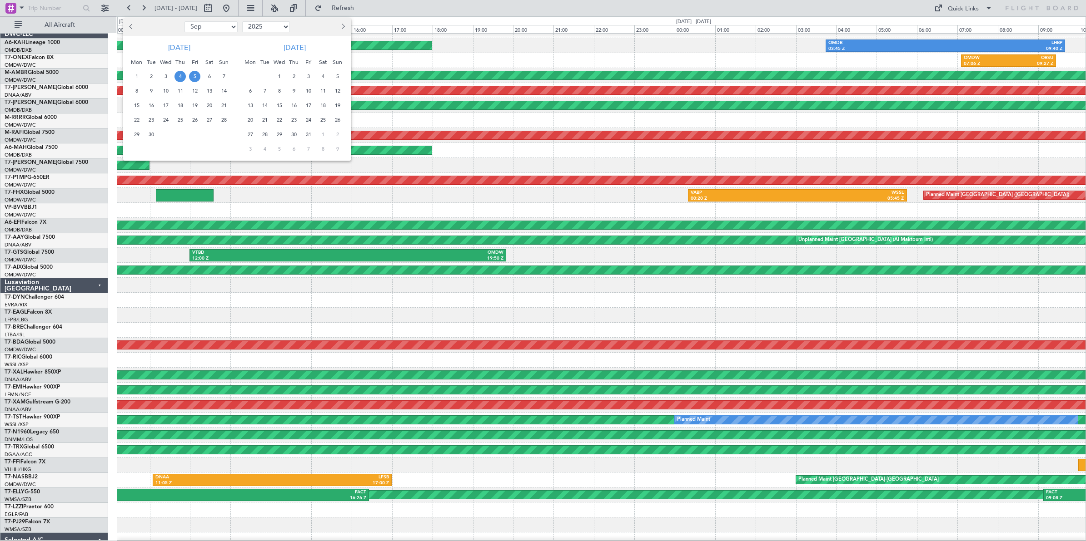
click at [219, 26] on select "Jan Feb Mar Apr May Jun [DATE] Aug Sep Oct Nov Dec" at bounding box center [210, 26] width 53 height 11
select select "4"
click at [184, 21] on select "Jan Feb Mar Apr May Jun [DATE] Aug Sep Oct Nov Dec" at bounding box center [210, 26] width 53 height 11
click at [209, 104] on span "19" at bounding box center [208, 105] width 11 height 11
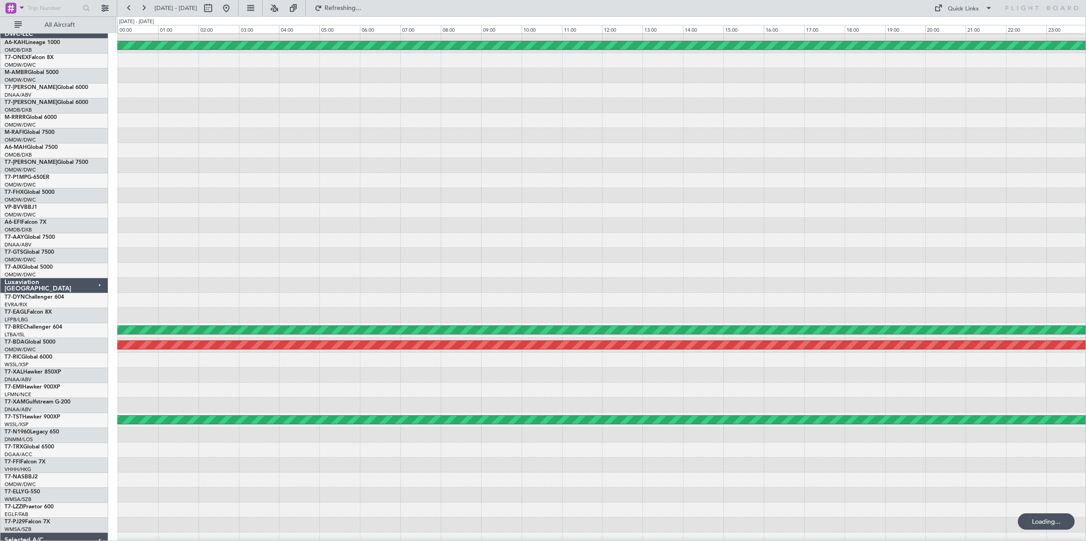
scroll to position [0, 0]
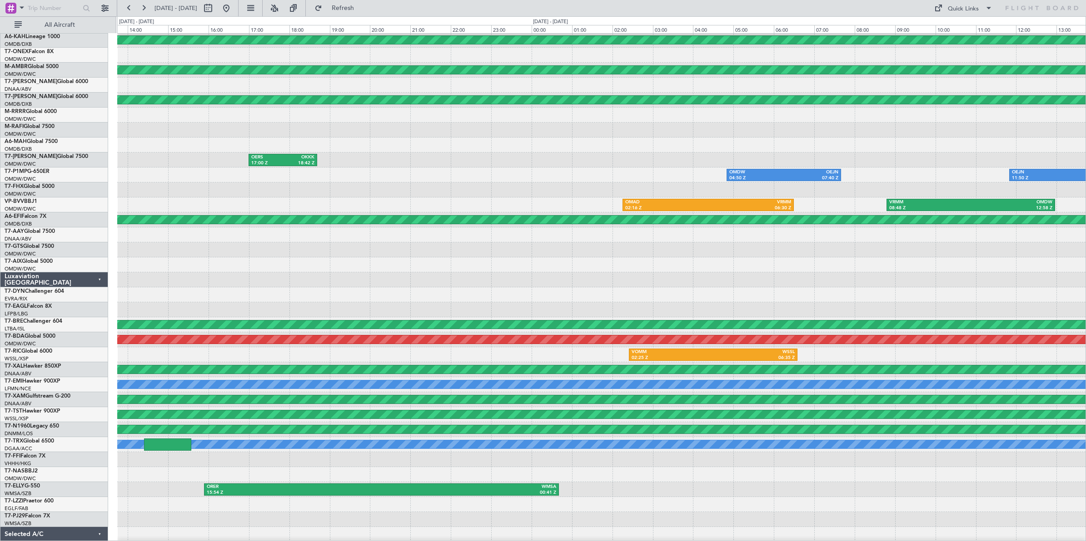
click at [285, 201] on div "OMAD 02:16 Z VRMM 06:30 Z VRMM 08:48 Z OMDW 12:58 Z" at bounding box center [601, 205] width 968 height 15
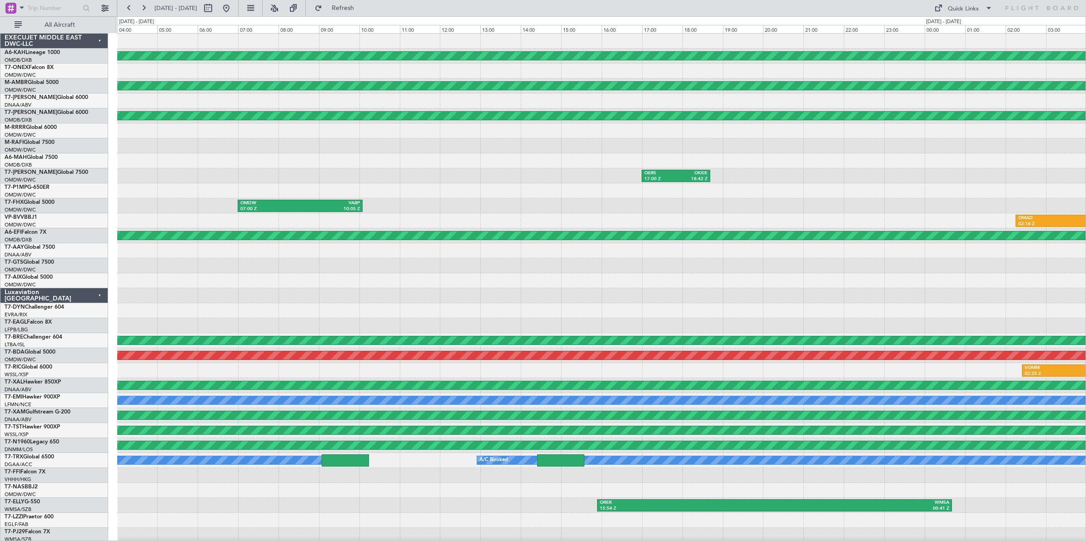
click at [653, 201] on div "OMDW 07:00 Z VABP 10:05 Z" at bounding box center [601, 205] width 968 height 15
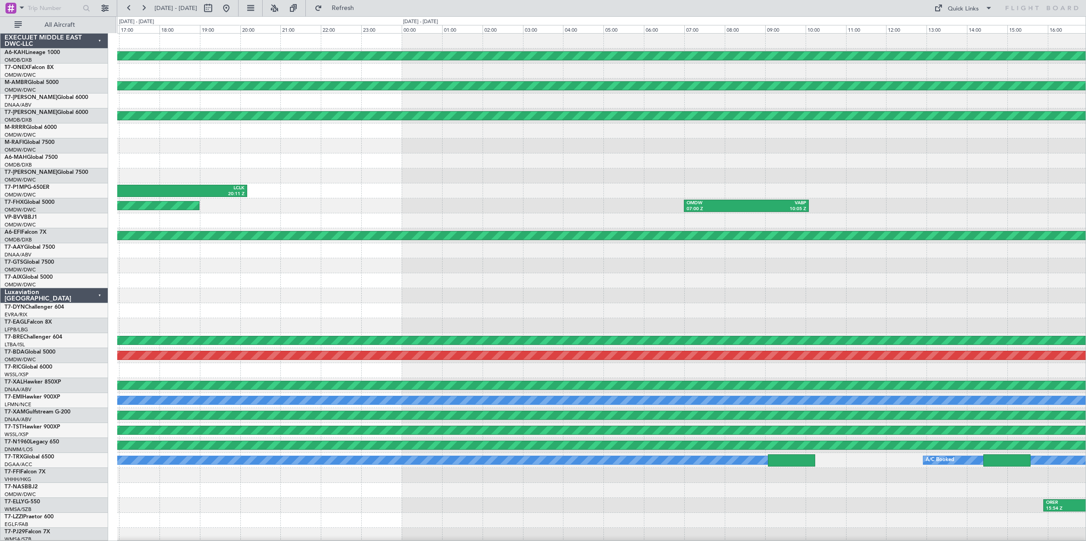
click at [696, 188] on div "Planned Maint [GEOGRAPHIC_DATA] (Al Bateen Executive) Planned Maint [GEOGRAPHIC…" at bounding box center [601, 304] width 968 height 540
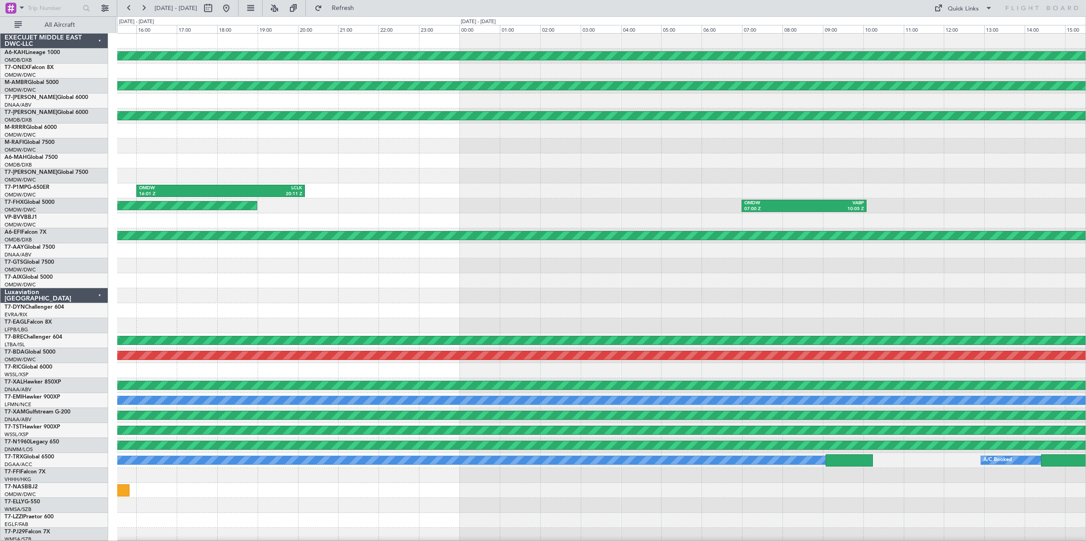
click at [676, 165] on div at bounding box center [601, 161] width 968 height 15
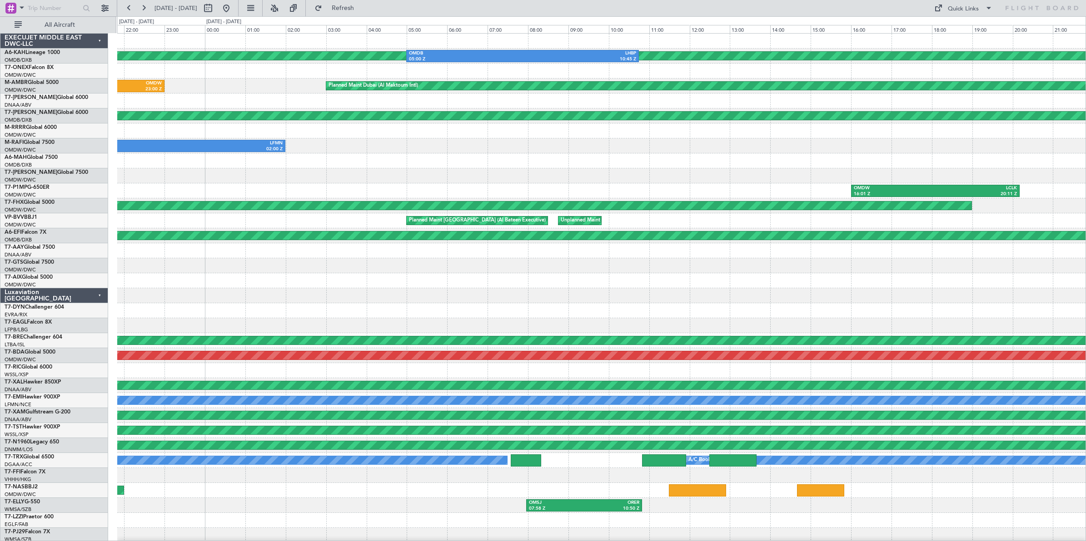
click at [761, 172] on div "Planned Maint [GEOGRAPHIC_DATA] (Al Bateen Executive) OMDB 05:00 Z LHBP 10:45 Z…" at bounding box center [601, 304] width 968 height 540
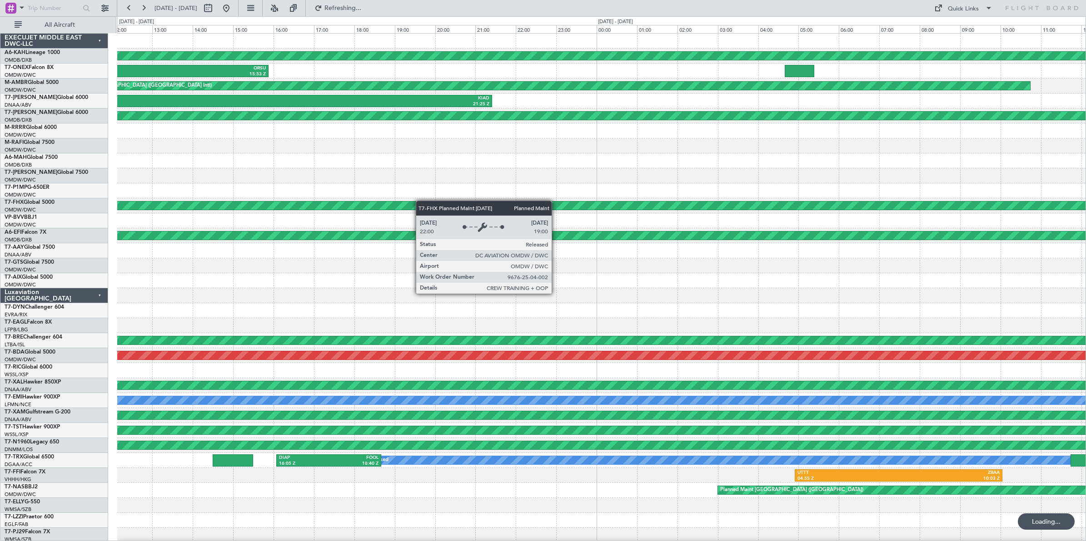
click at [798, 203] on div "Planned Maint [GEOGRAPHIC_DATA] (Al Bateen Executive) FOOL 09:23 Z ORSU 15:53 Z…" at bounding box center [601, 304] width 968 height 540
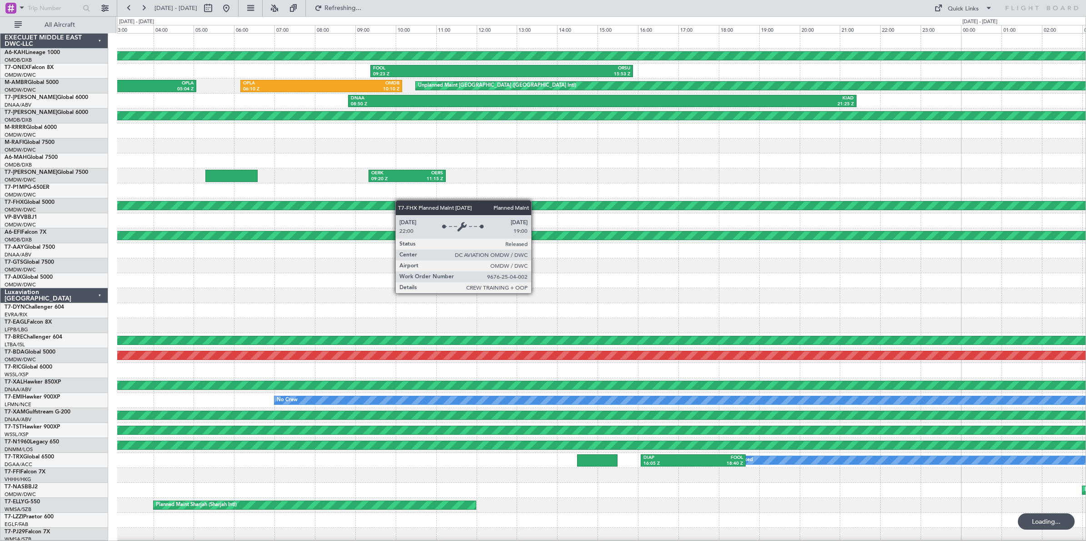
click at [665, 203] on div "Planned Maint [GEOGRAPHIC_DATA] (Al Bateen Executive) FOOL 09:23 Z ORSU 15:53 Z…" at bounding box center [601, 304] width 968 height 540
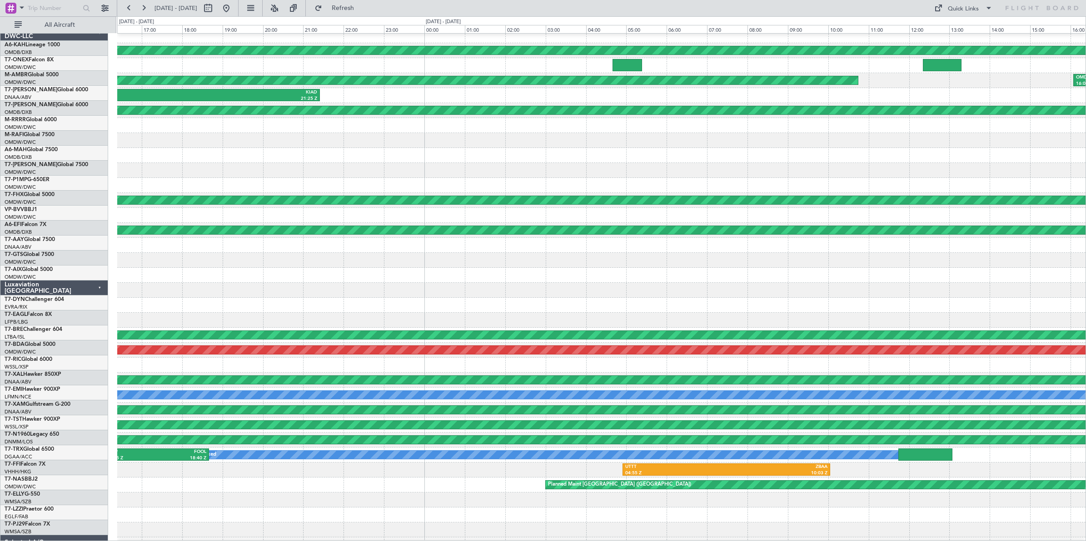
scroll to position [9, 0]
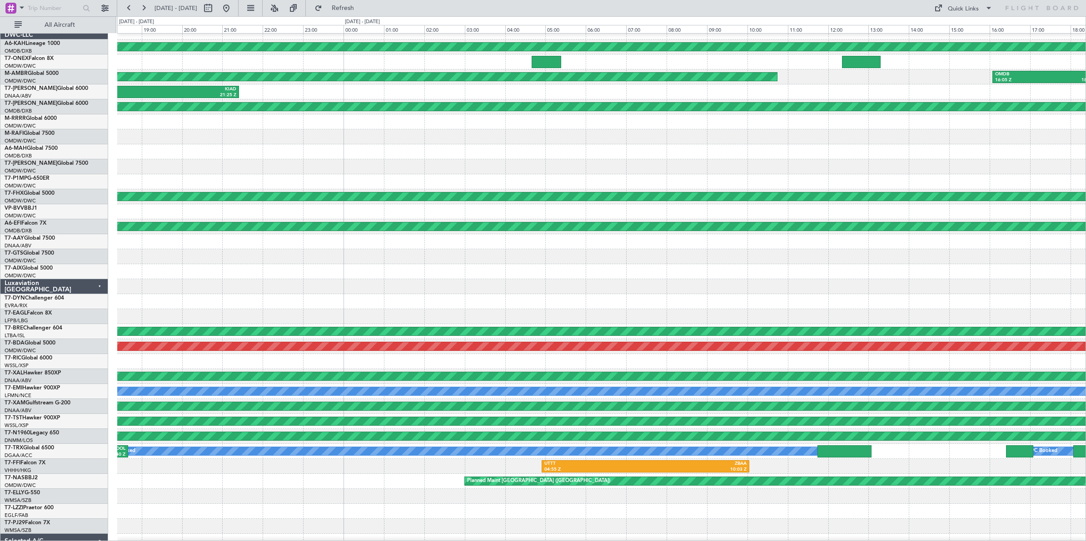
click at [300, 178] on div at bounding box center [601, 181] width 968 height 15
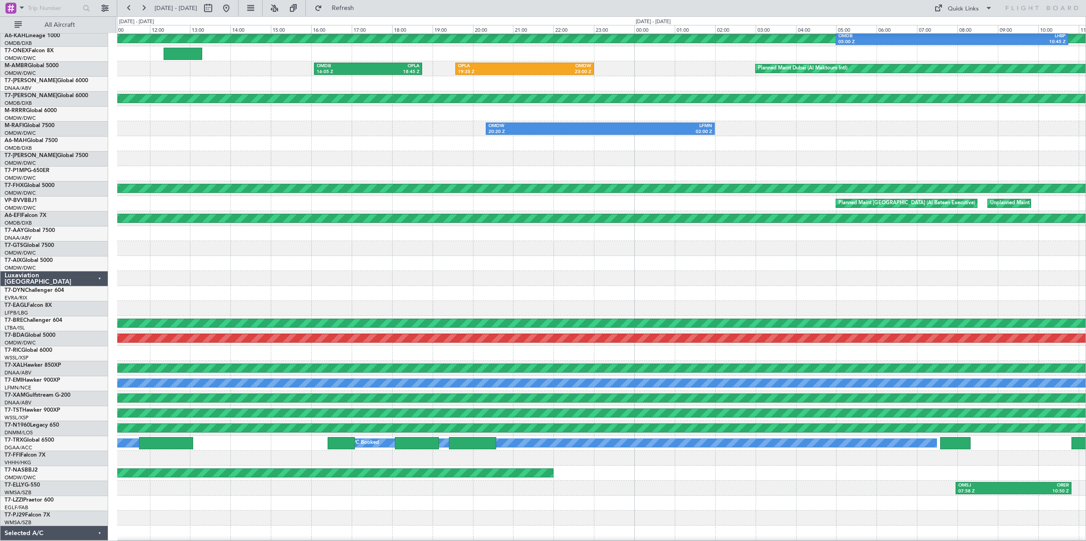
click at [184, 154] on div at bounding box center [601, 158] width 968 height 15
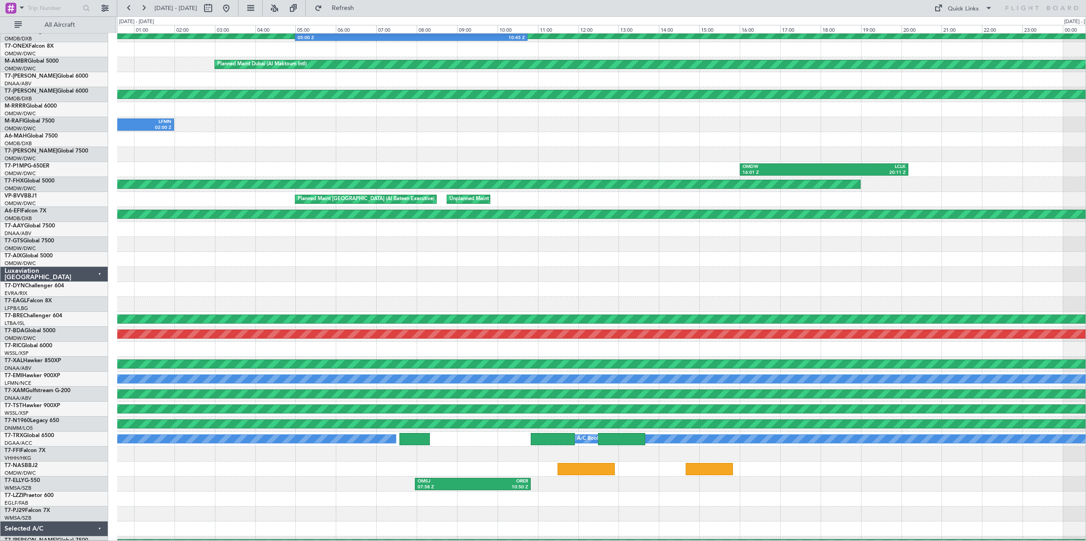
click at [318, 151] on div at bounding box center [601, 154] width 968 height 15
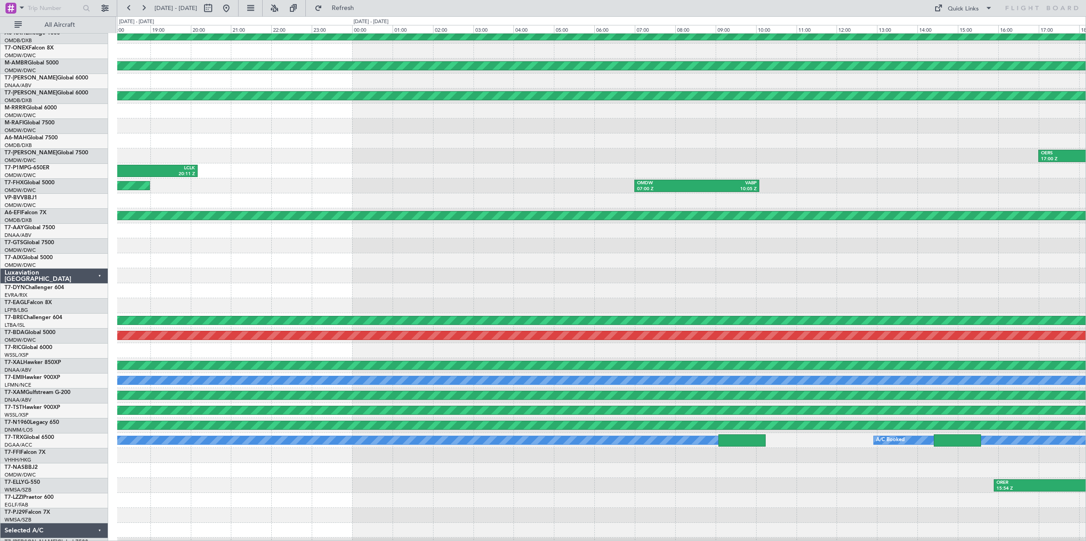
click at [262, 139] on div at bounding box center [601, 141] width 968 height 15
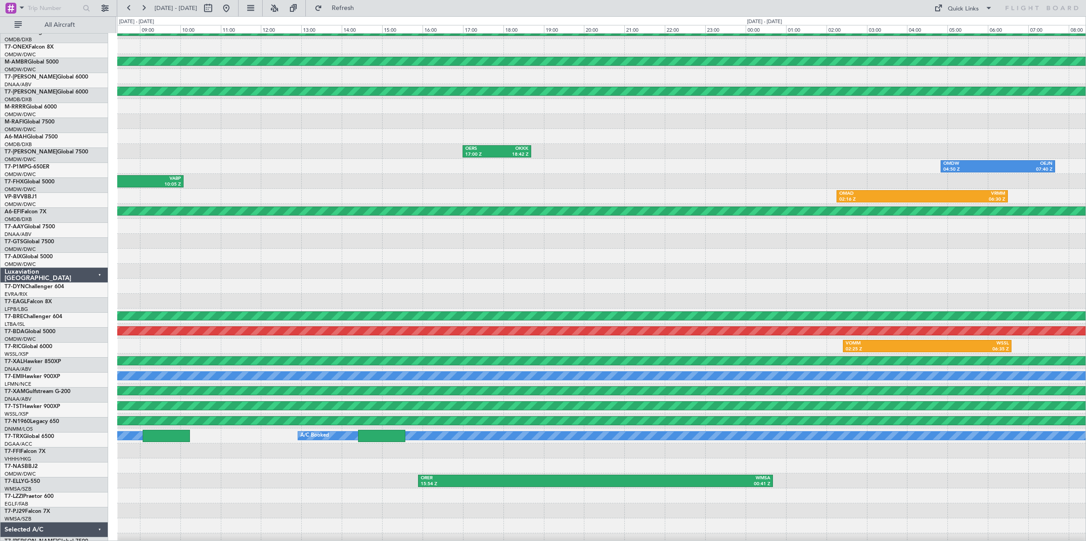
scroll to position [24, 0]
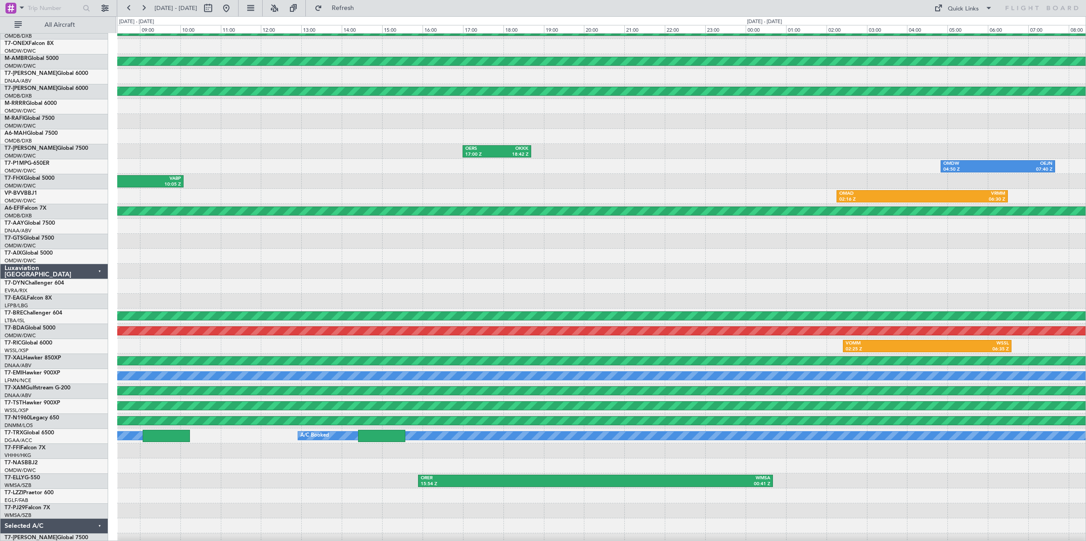
click at [254, 141] on div at bounding box center [601, 136] width 968 height 15
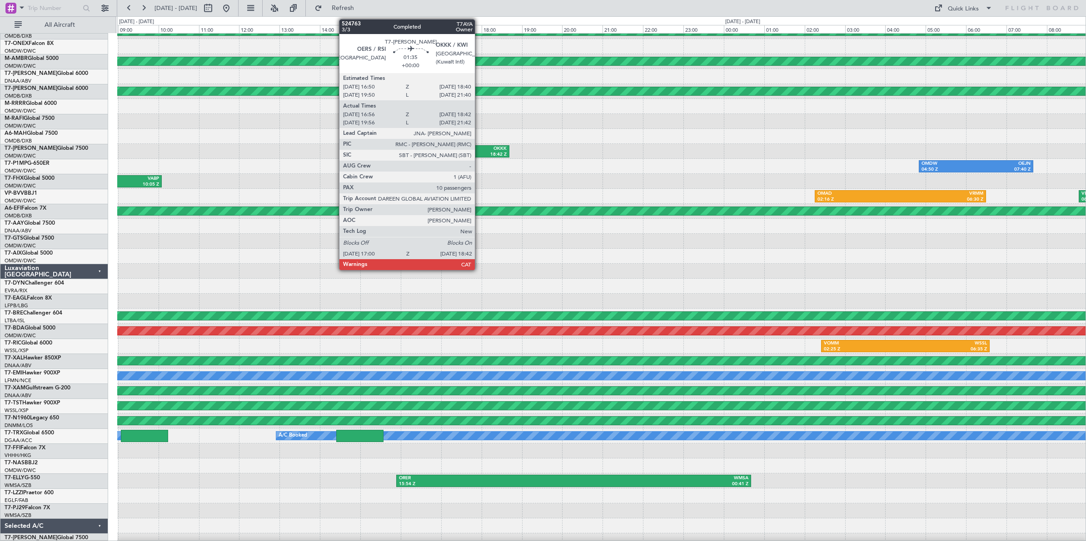
click at [479, 151] on div "OKKK" at bounding box center [491, 149] width 32 height 6
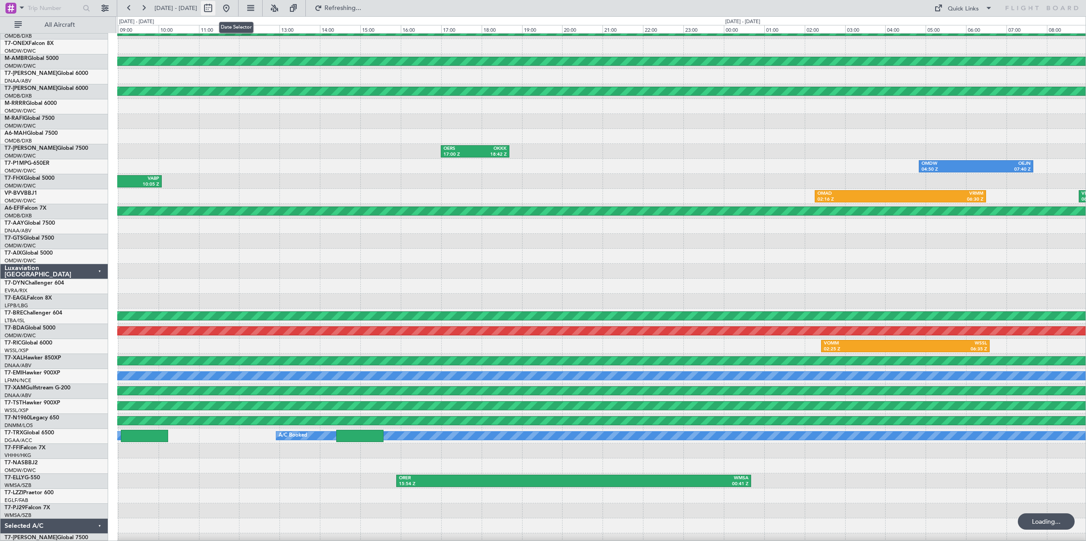
click at [215, 8] on button at bounding box center [208, 8] width 15 height 15
select select "4"
select select "2025"
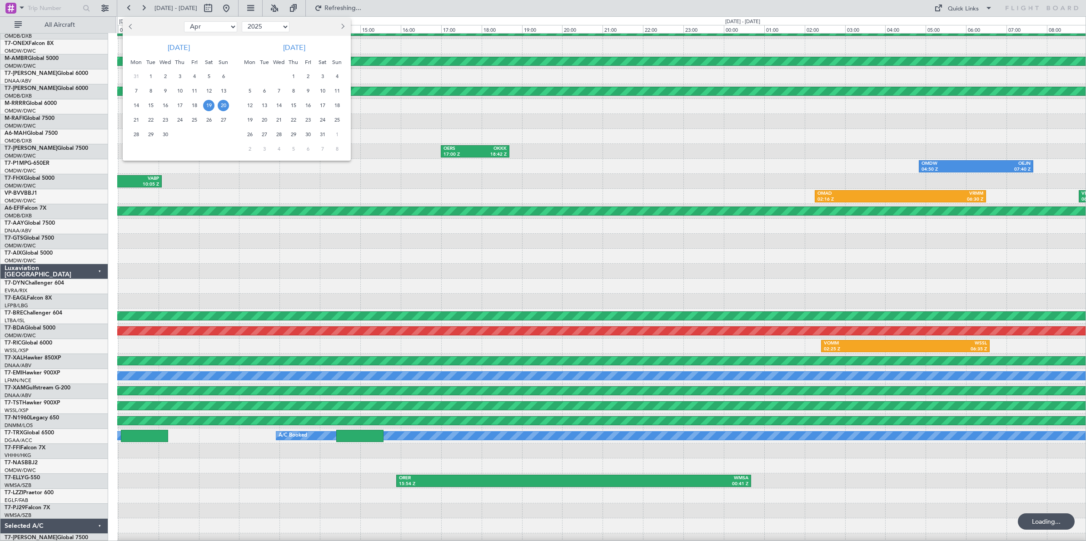
click at [220, 27] on select "Jan Feb Mar Apr May Jun [DATE] Aug Sep Oct Nov Dec" at bounding box center [210, 26] width 53 height 11
select select "8"
click at [184, 21] on select "Jan Feb Mar Apr May Jun [DATE] Aug Sep Oct Nov Dec" at bounding box center [210, 26] width 53 height 11
click at [223, 135] on span "31" at bounding box center [223, 134] width 11 height 11
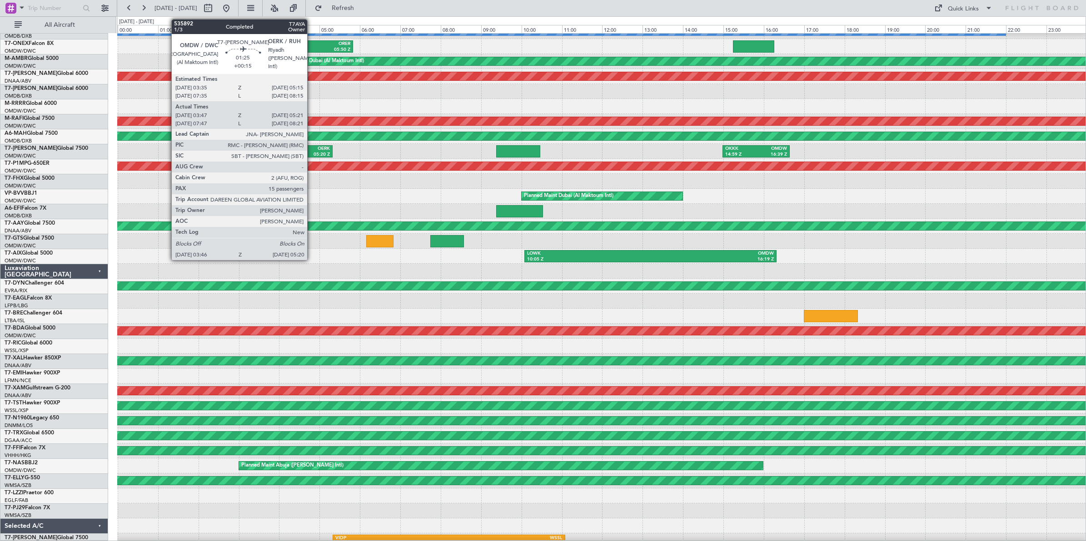
click at [312, 151] on div "OERK" at bounding box center [315, 149] width 29 height 6
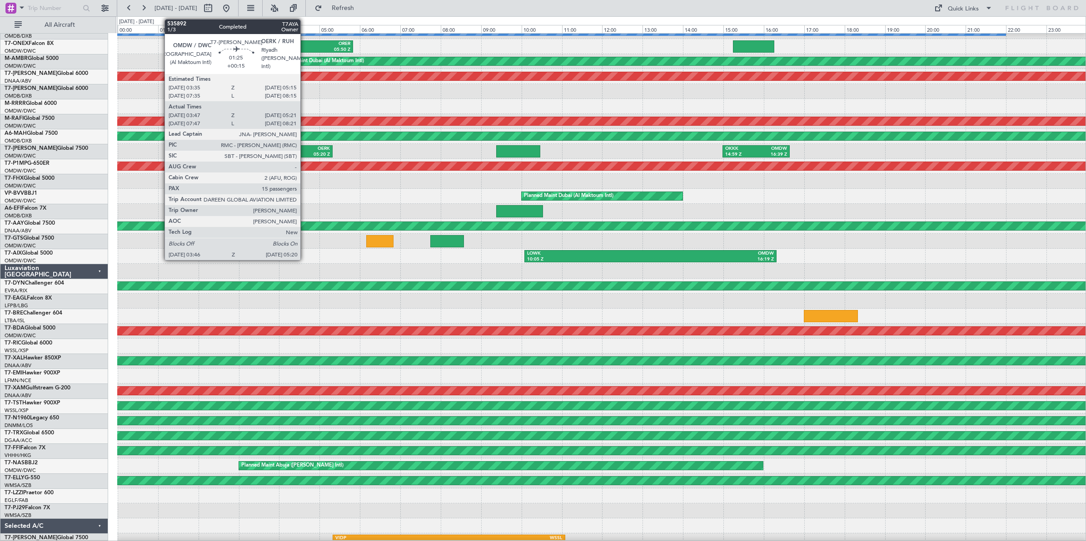
click at [305, 149] on div "OERK" at bounding box center [315, 149] width 29 height 6
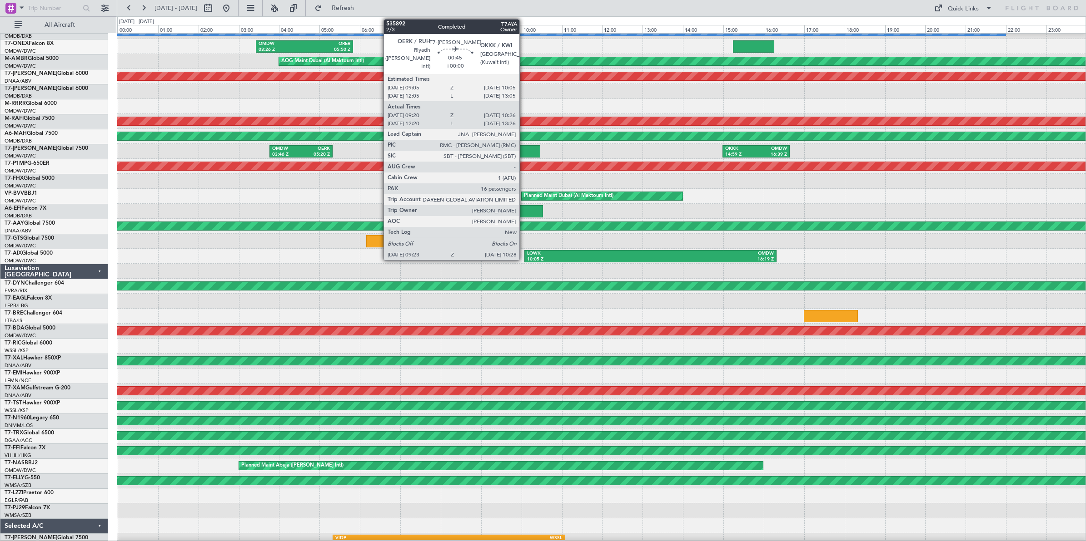
click at [524, 153] on div at bounding box center [518, 151] width 44 height 12
click at [521, 151] on div at bounding box center [518, 151] width 44 height 12
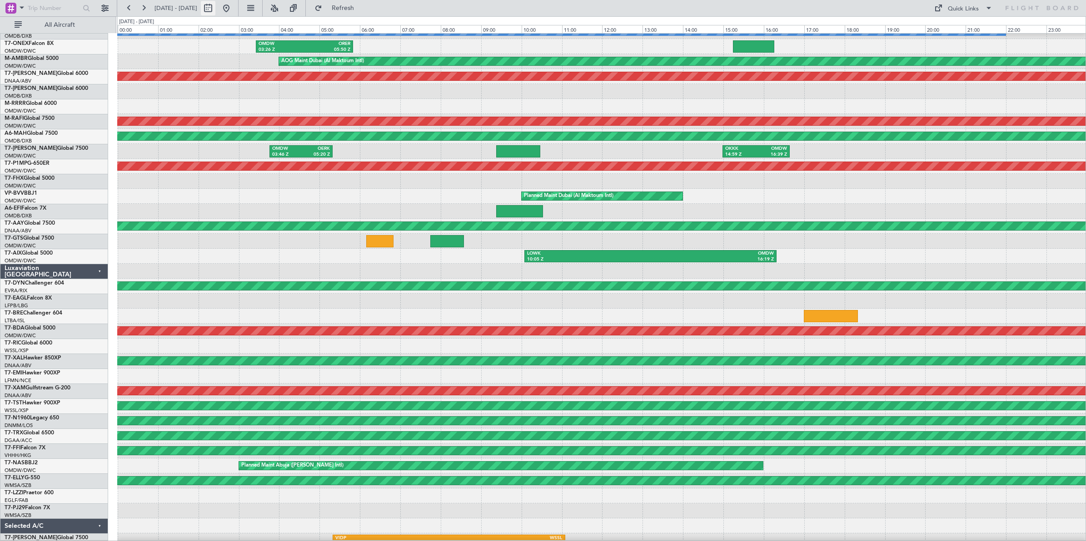
click at [215, 11] on button at bounding box center [208, 8] width 15 height 15
select select "8"
select select "2025"
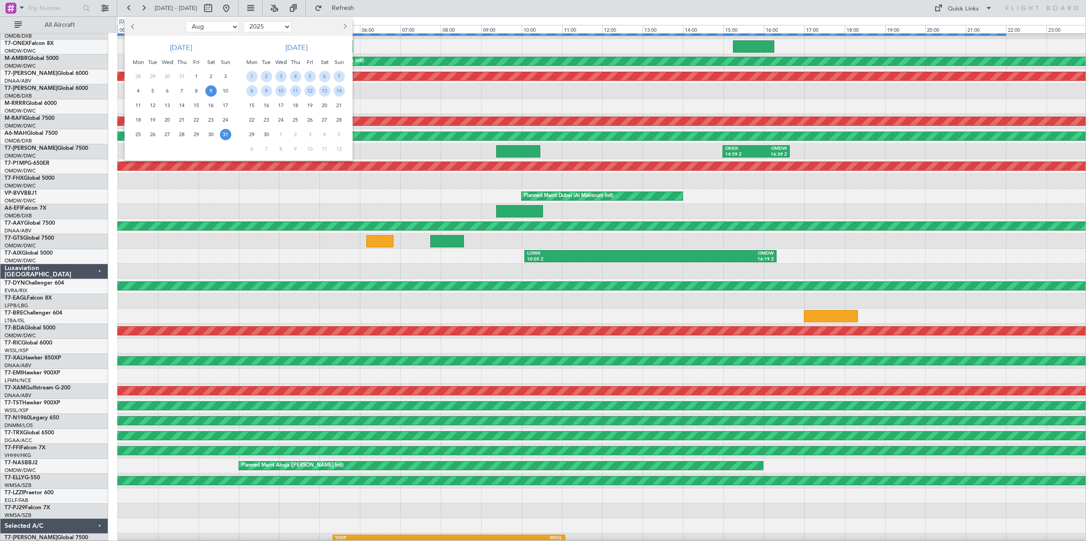
click at [212, 91] on span "9" at bounding box center [210, 90] width 11 height 11
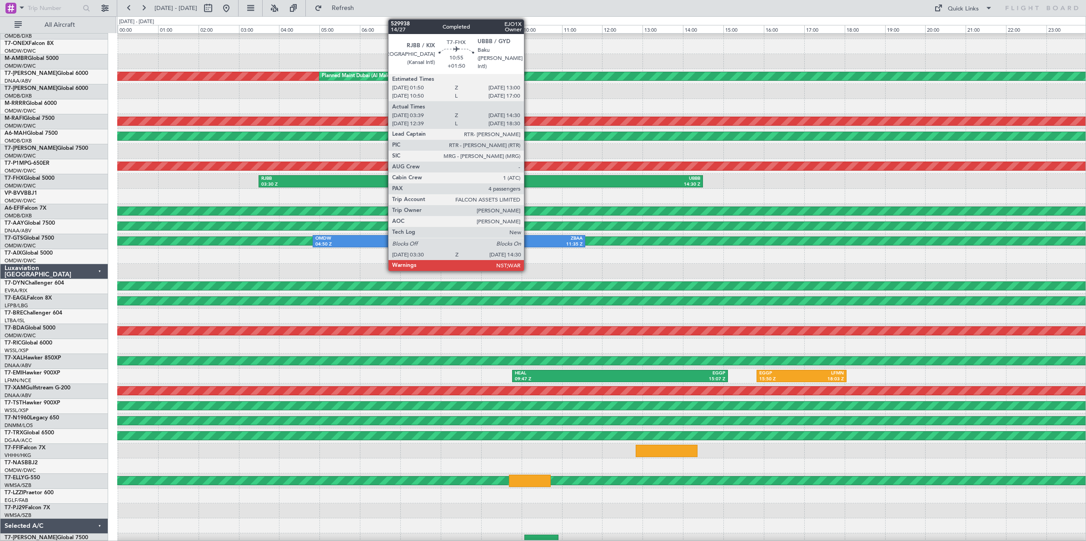
click at [528, 180] on div "UBBB" at bounding box center [590, 179] width 219 height 6
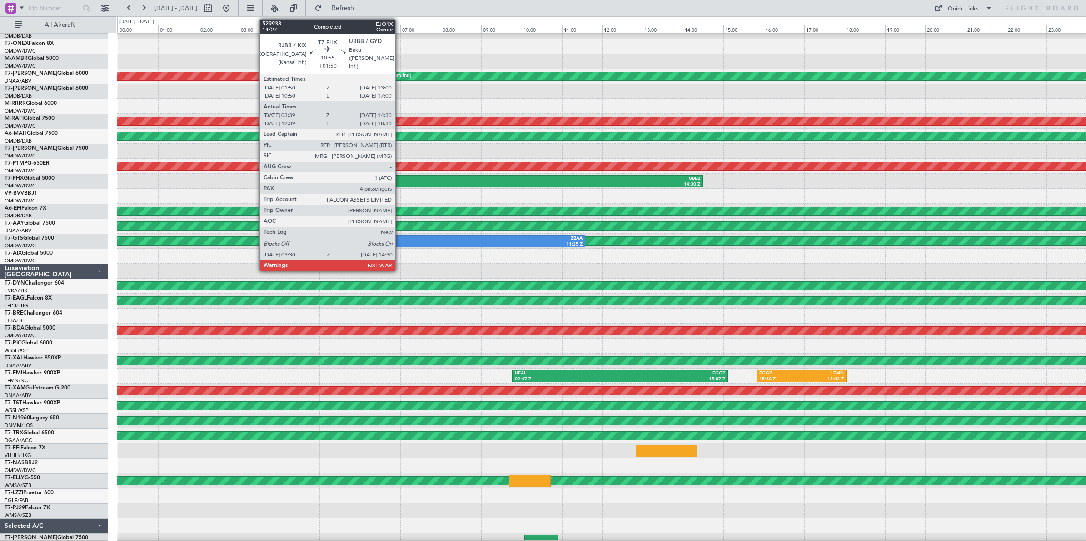
click at [400, 183] on div "03:30 Z" at bounding box center [370, 185] width 219 height 6
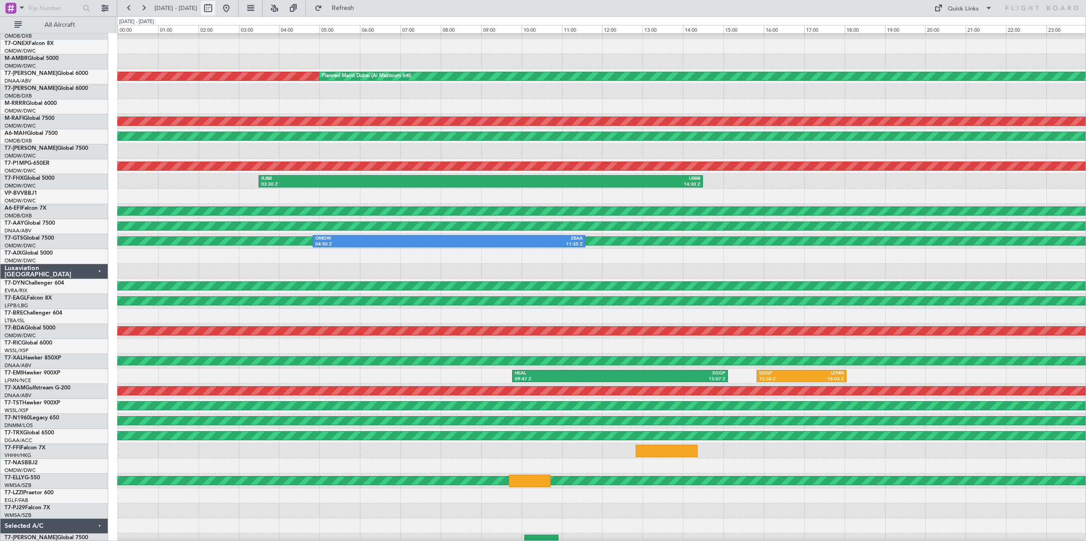
click at [215, 11] on button at bounding box center [208, 8] width 15 height 15
select select "8"
select select "2025"
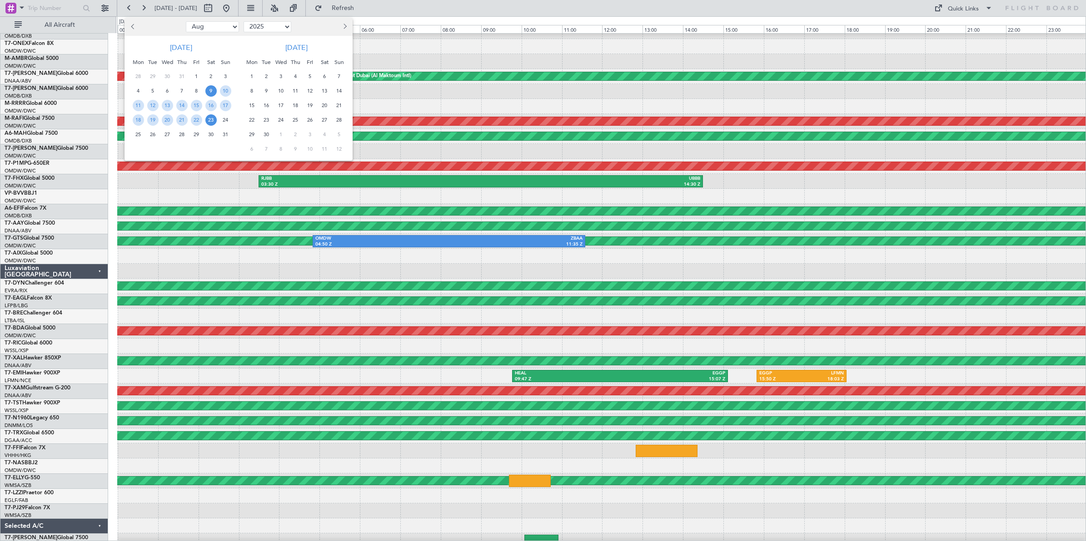
click at [213, 120] on span "23" at bounding box center [210, 119] width 11 height 11
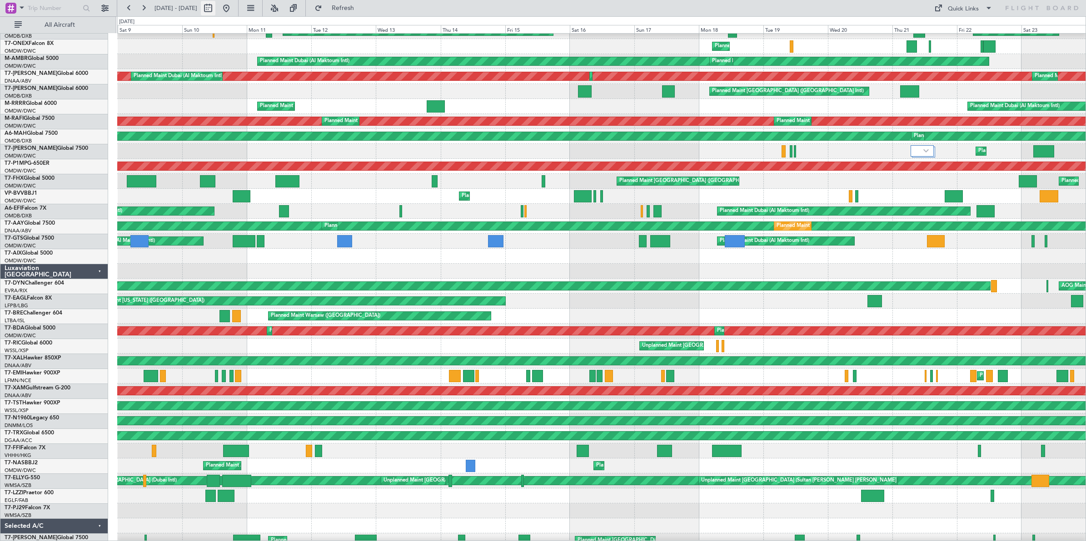
click at [215, 7] on button at bounding box center [208, 8] width 15 height 15
select select "8"
select select "2025"
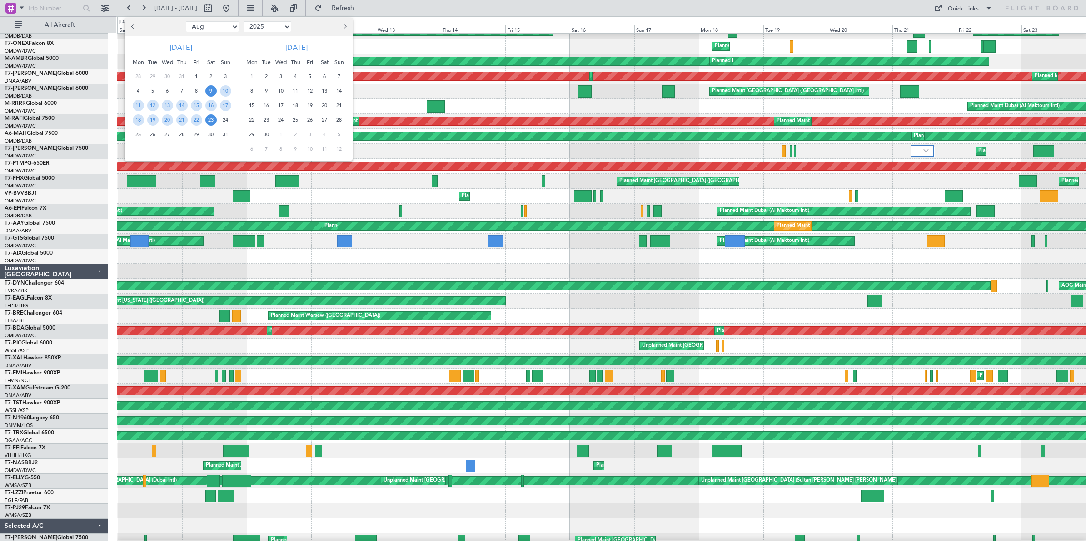
click at [209, 122] on span "23" at bounding box center [210, 119] width 11 height 11
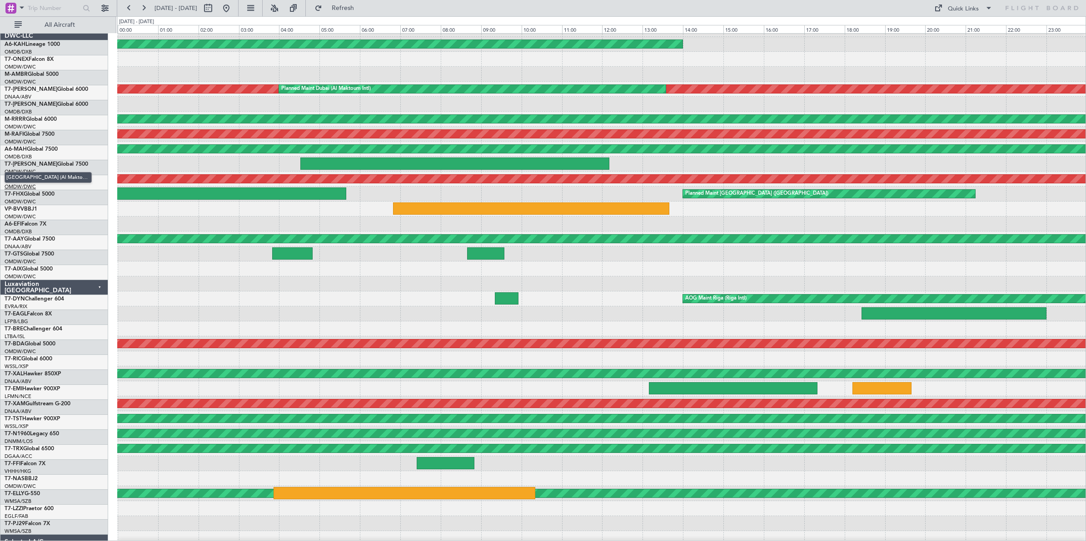
scroll to position [0, 0]
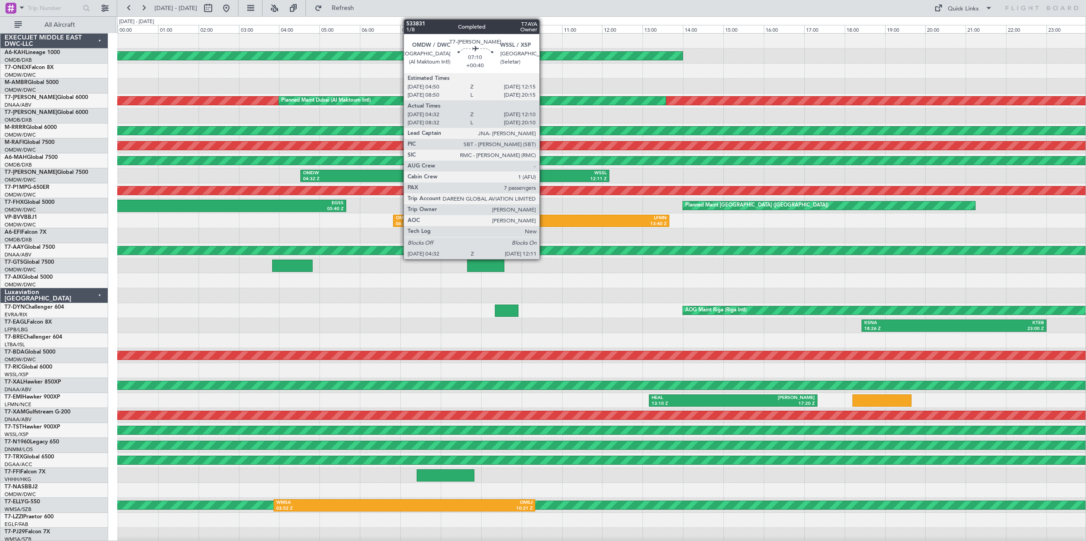
click at [544, 176] on div "12:11 Z" at bounding box center [531, 179] width 152 height 6
